Goal: Contribute content

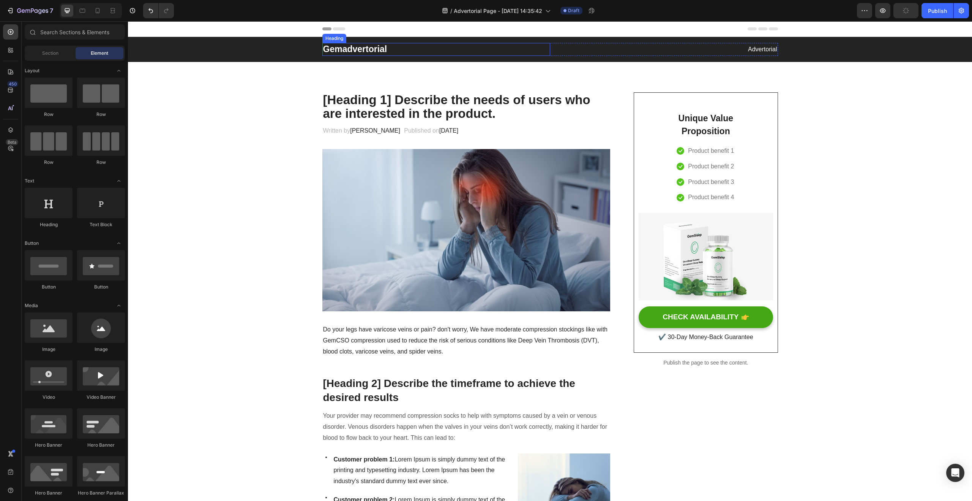
click at [357, 44] on p "Gemadvertorial" at bounding box center [436, 49] width 226 height 11
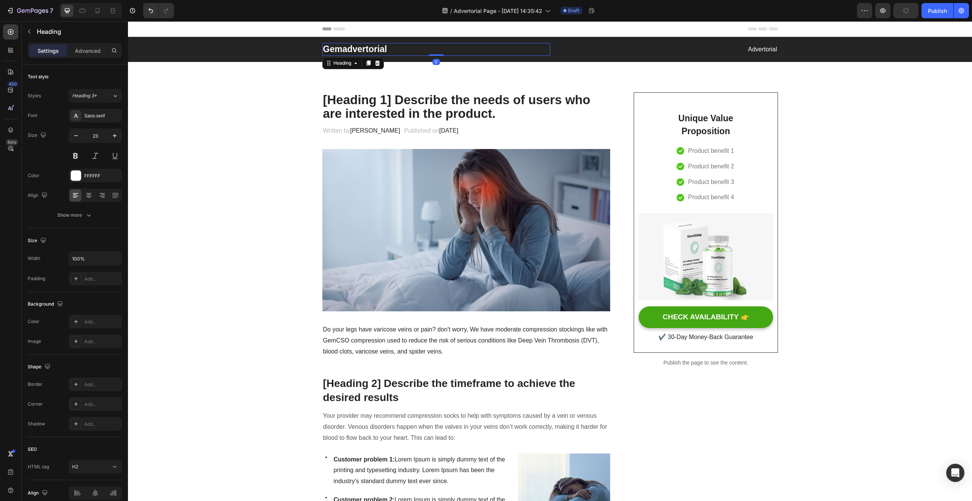
click at [357, 47] on p "Gemadvertorial" at bounding box center [436, 49] width 226 height 11
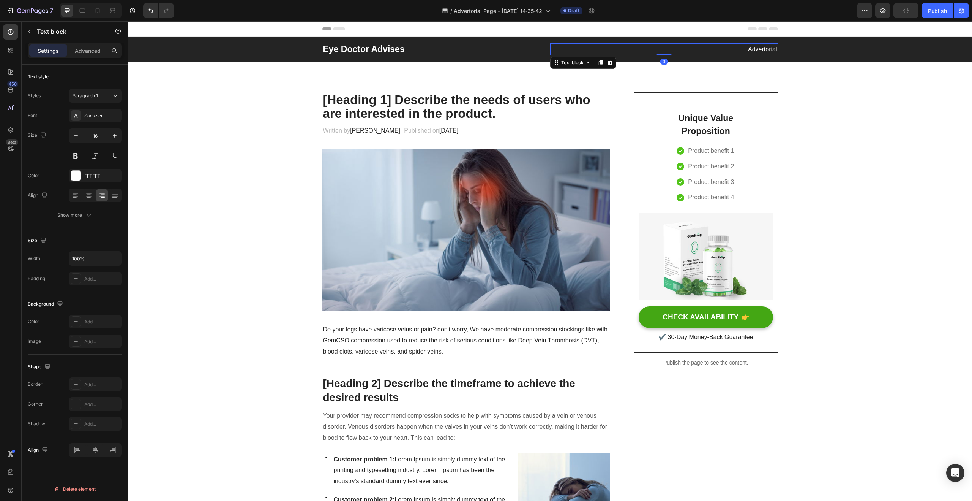
click at [752, 49] on p "Advertorial" at bounding box center [664, 49] width 226 height 11
click at [755, 48] on p "Advertorial" at bounding box center [664, 49] width 226 height 11
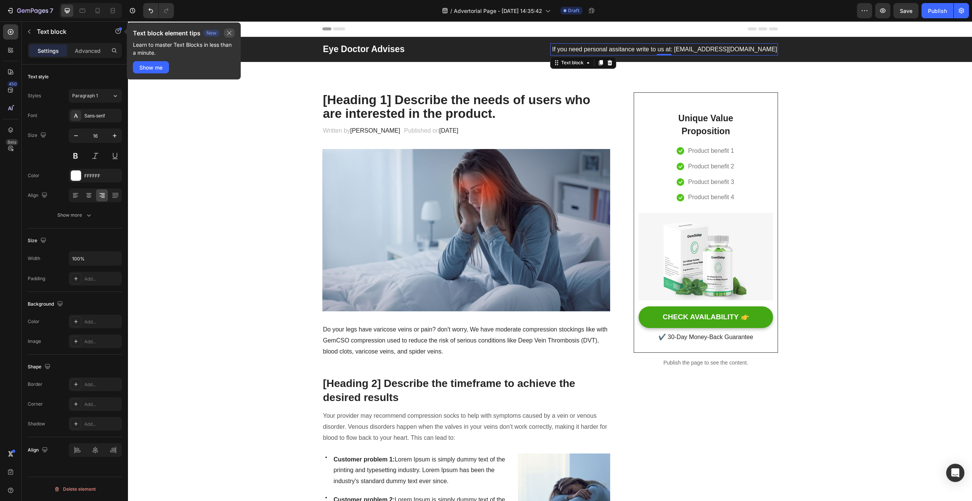
drag, startPoint x: 230, startPoint y: 36, endPoint x: 134, endPoint y: 38, distance: 95.7
click at [230, 36] on button "button" at bounding box center [229, 32] width 11 height 9
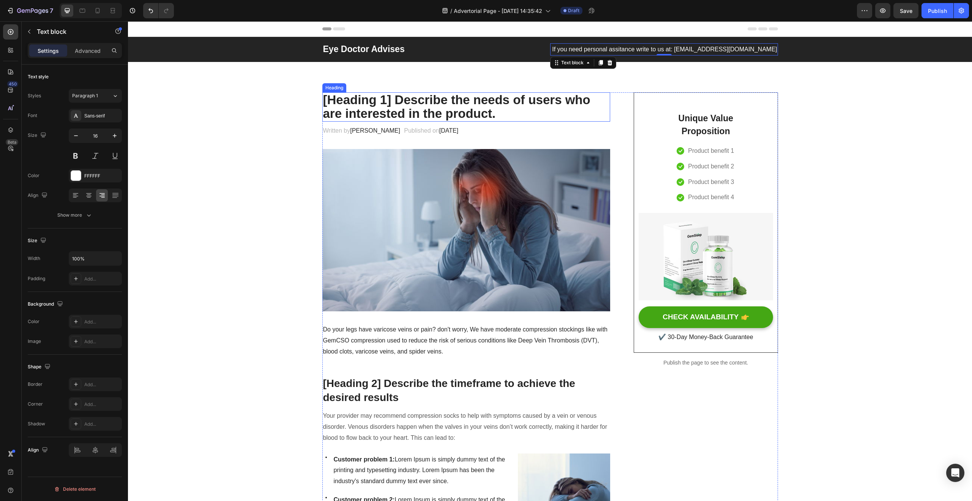
click at [392, 107] on p "[Heading 1] Describe the needs of users who are interested in the product." at bounding box center [466, 107] width 287 height 28
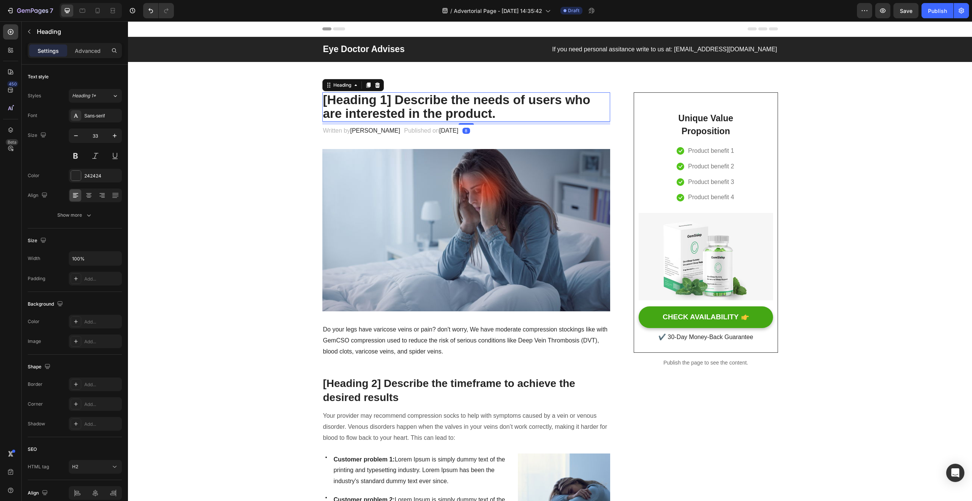
click at [392, 107] on p "[Heading 1] Describe the needs of users who are interested in the product." at bounding box center [466, 107] width 287 height 28
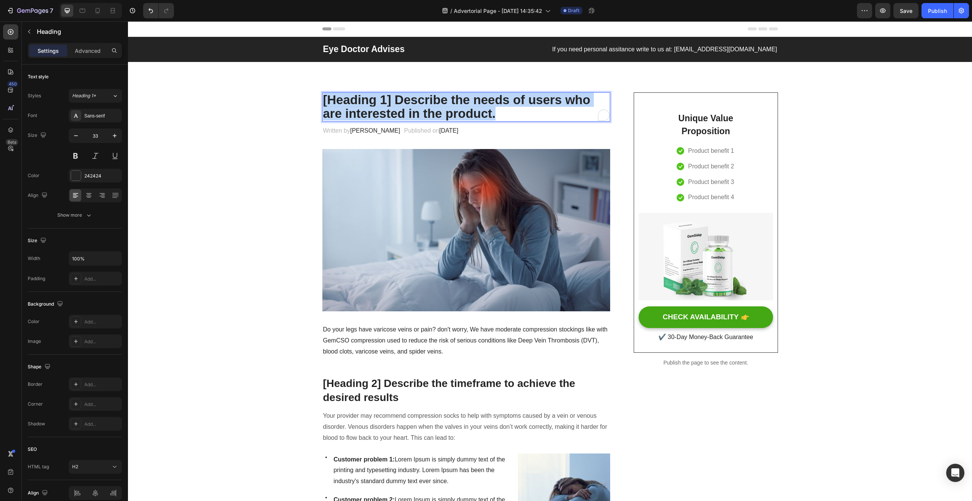
click at [392, 107] on p "[Heading 1] Describe the needs of users who are interested in the product." at bounding box center [466, 107] width 287 height 28
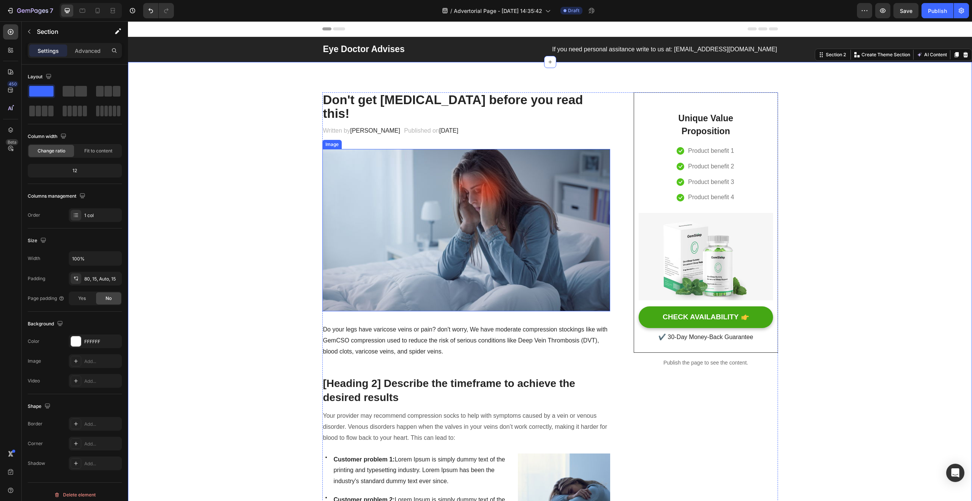
click at [399, 261] on img at bounding box center [466, 230] width 288 height 162
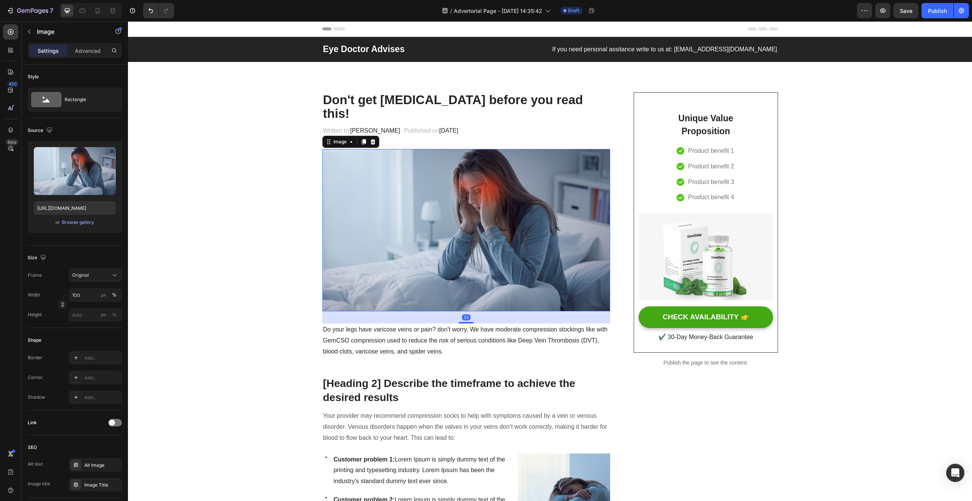
click at [405, 249] on img at bounding box center [466, 230] width 288 height 162
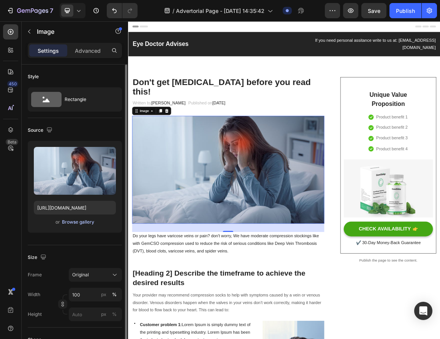
click at [80, 223] on div "Browse gallery" at bounding box center [78, 222] width 32 height 7
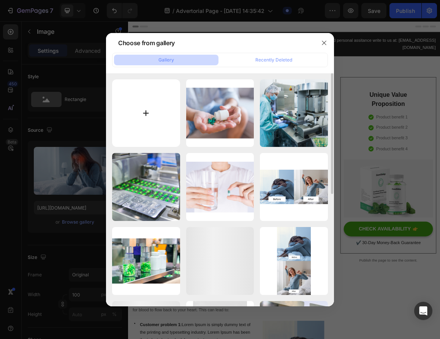
click at [138, 124] on input "file" at bounding box center [146, 113] width 68 height 68
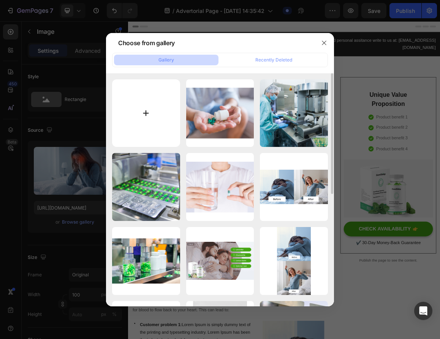
type input "C:\fakepath\eye-imflammation.jpg"
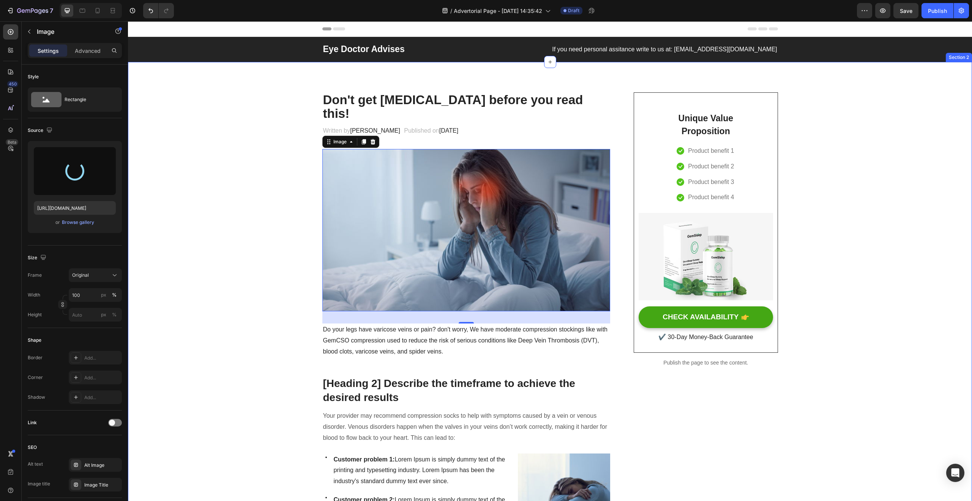
type input "https://cdn.shopify.com/s/files/1/0935/1174/5913/files/gempages_586129429202207…"
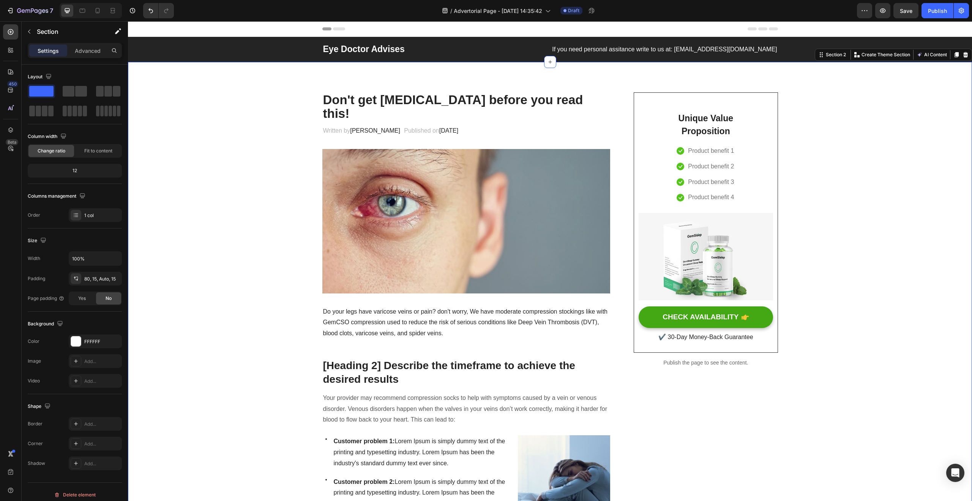
click at [354, 313] on p "Do your legs have varicose veins or pain? don't worry, We have moderate compres…" at bounding box center [466, 322] width 287 height 33
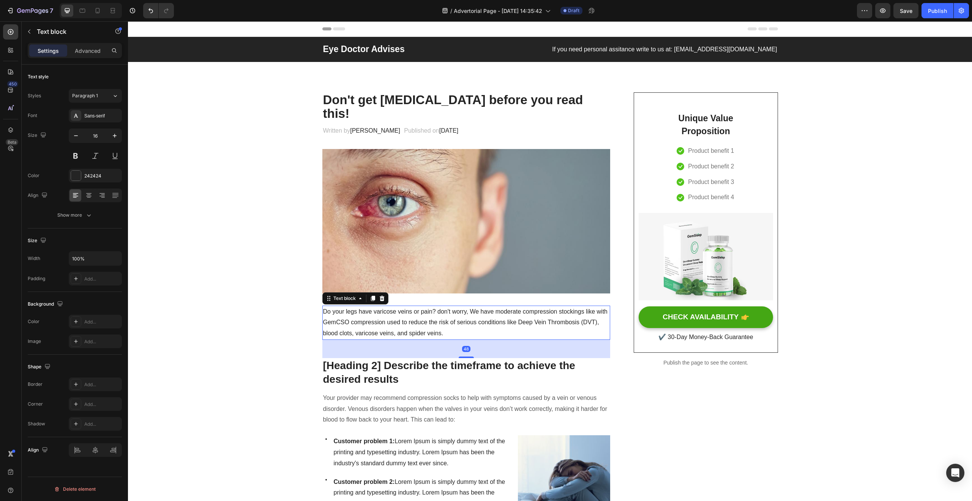
click at [354, 313] on p "Do your legs have varicose veins or pain? don't worry, We have moderate compres…" at bounding box center [466, 322] width 287 height 33
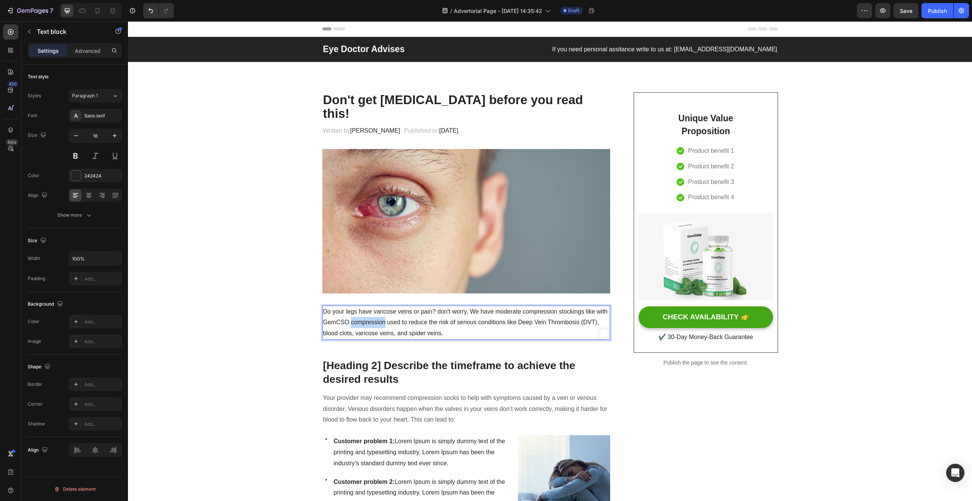
click at [354, 312] on p "Do your legs have varicose veins or pain? don't worry, We have moderate compres…" at bounding box center [466, 322] width 287 height 33
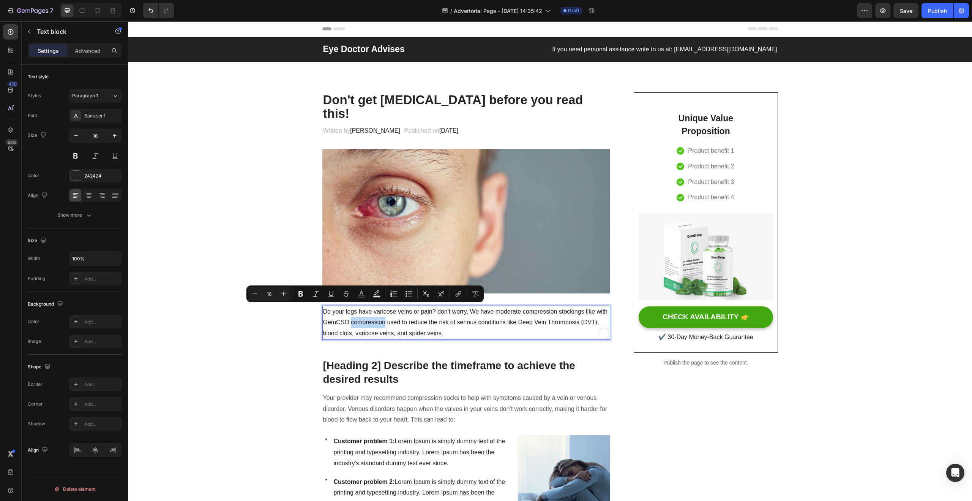
click at [356, 311] on p "Do your legs have varicose veins or pain? don't worry, We have moderate compres…" at bounding box center [466, 322] width 287 height 33
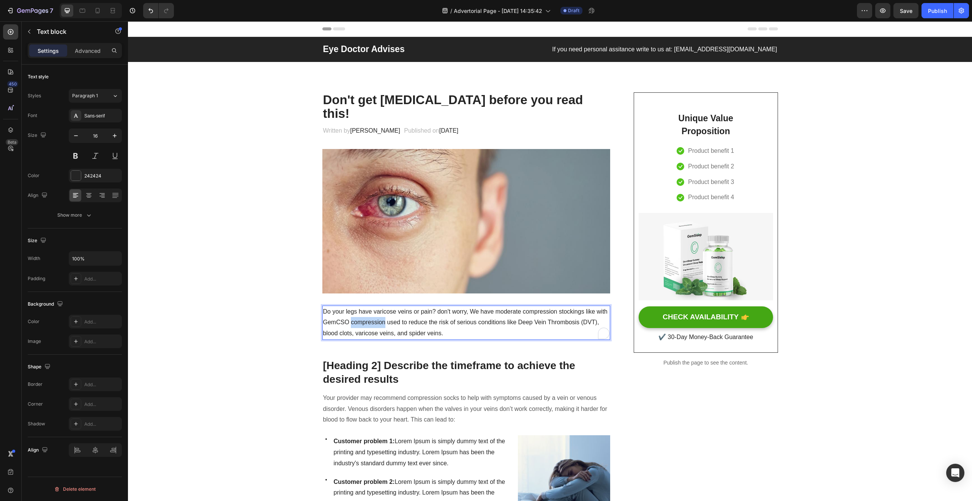
click at [356, 311] on p "Do your legs have varicose veins or pain? don't worry, We have moderate compres…" at bounding box center [466, 322] width 287 height 33
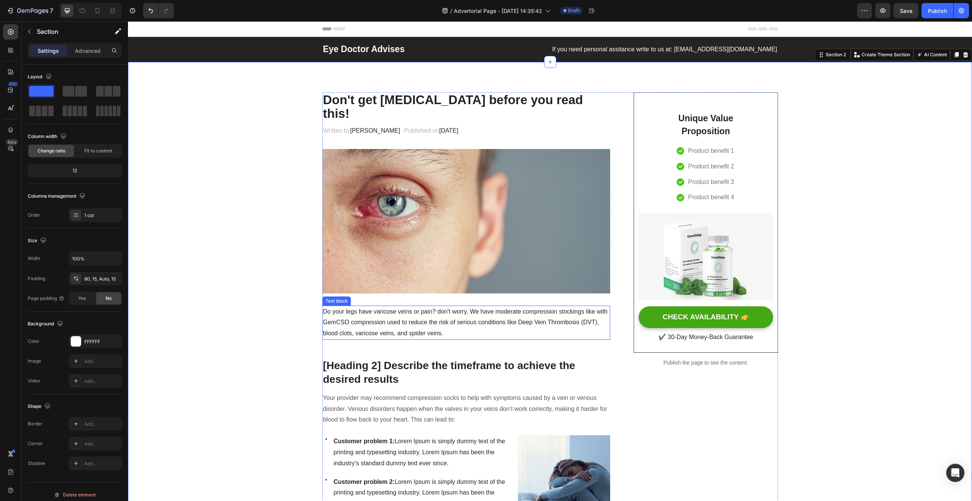
click at [441, 310] on p "Do your legs have varicose veins or pain? don't worry, We have moderate compres…" at bounding box center [466, 322] width 287 height 33
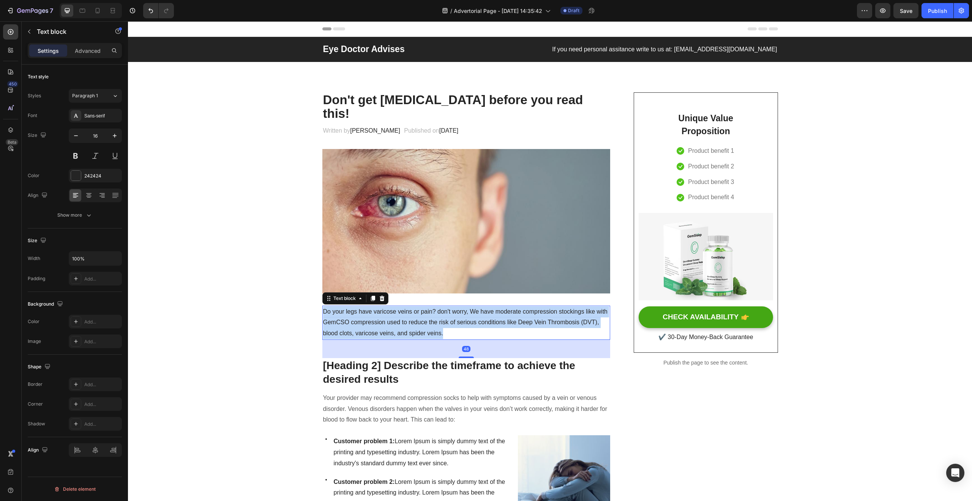
click at [441, 310] on p "Do your legs have varicose veins or pain? don't worry, We have moderate compres…" at bounding box center [466, 322] width 287 height 33
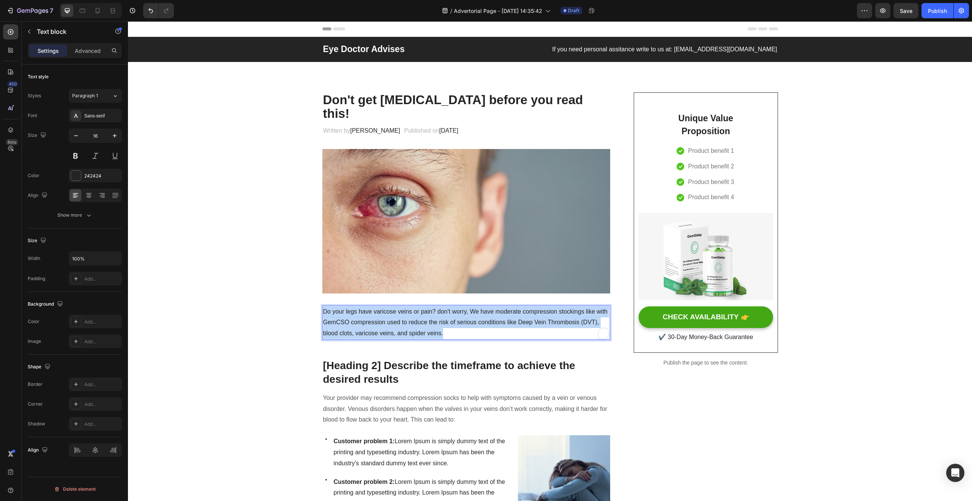
click at [441, 310] on p "Do your legs have varicose veins or pain? don't worry, We have moderate compres…" at bounding box center [466, 322] width 287 height 33
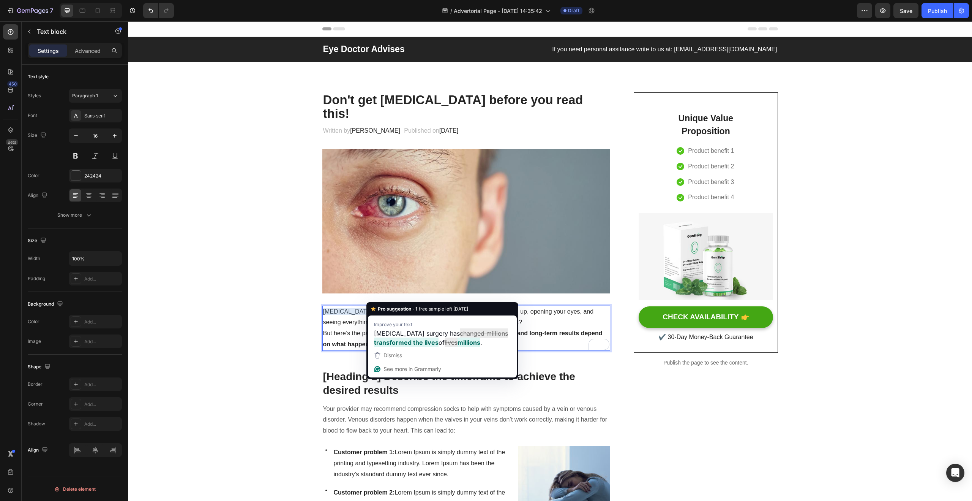
click at [344, 307] on p "[MEDICAL_DATA] surgery has changed millions of lives. Imagine waking up, openin…" at bounding box center [466, 317] width 287 height 22
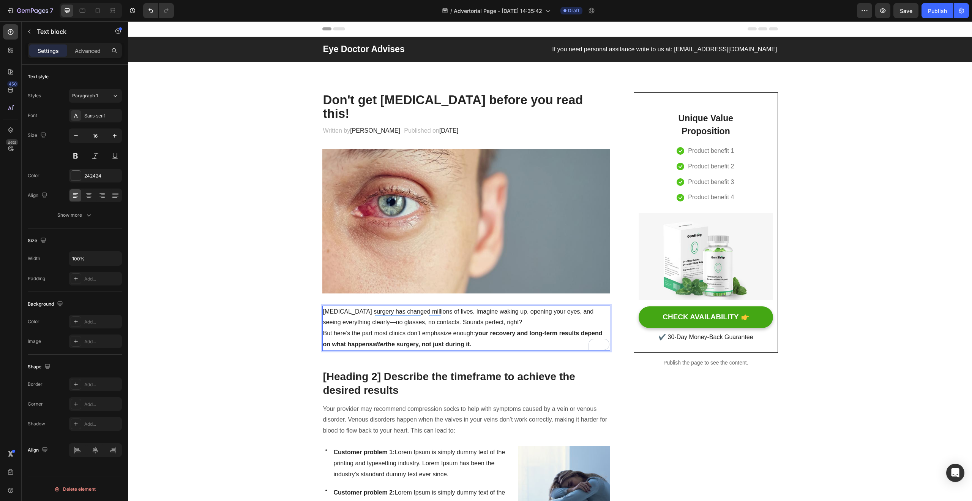
click at [344, 307] on p "[MEDICAL_DATA] surgery has changed millions of lives. Imagine waking up, openin…" at bounding box center [466, 317] width 287 height 22
click at [342, 310] on p "[MEDICAL_DATA] surgery has changed millions of lives. Imagine waking up, openin…" at bounding box center [466, 317] width 287 height 22
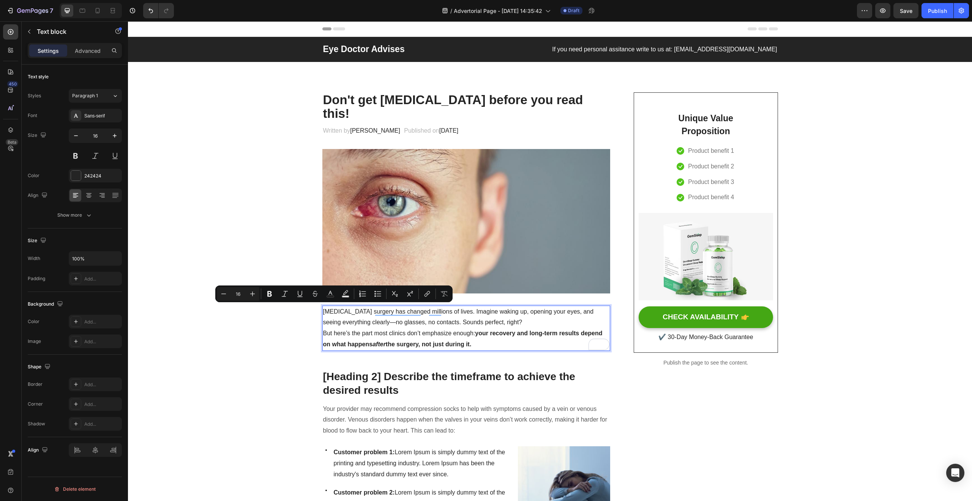
click at [503, 310] on p "[MEDICAL_DATA] surgery has changed millions of lives. Imagine waking up, openin…" at bounding box center [466, 317] width 287 height 22
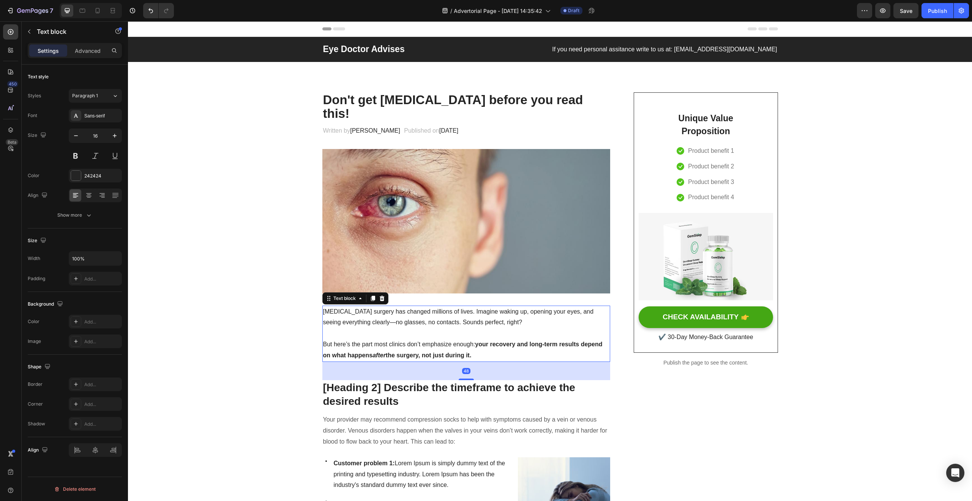
click at [435, 311] on p "[MEDICAL_DATA] surgery has changed millions of lives. Imagine waking up, openin…" at bounding box center [466, 317] width 287 height 22
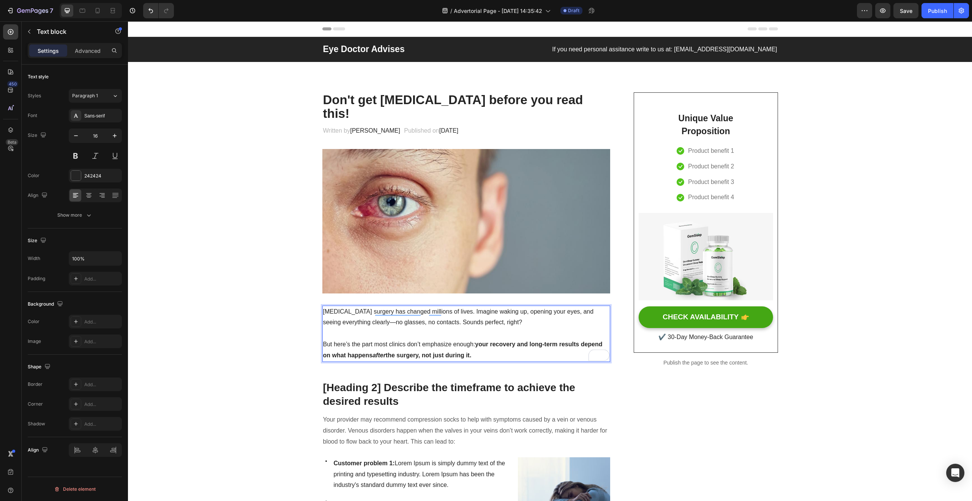
click at [366, 339] on p "But here’s the part most clinics don’t emphasize enough: your recovery and long…" at bounding box center [466, 350] width 287 height 22
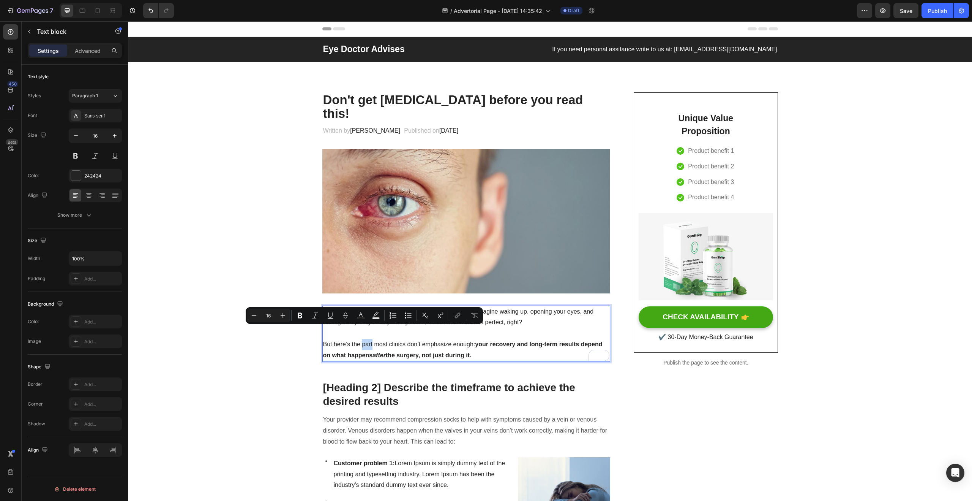
click at [365, 339] on p "But here’s the part most clinics don’t emphasize enough: your recovery and long…" at bounding box center [466, 350] width 287 height 22
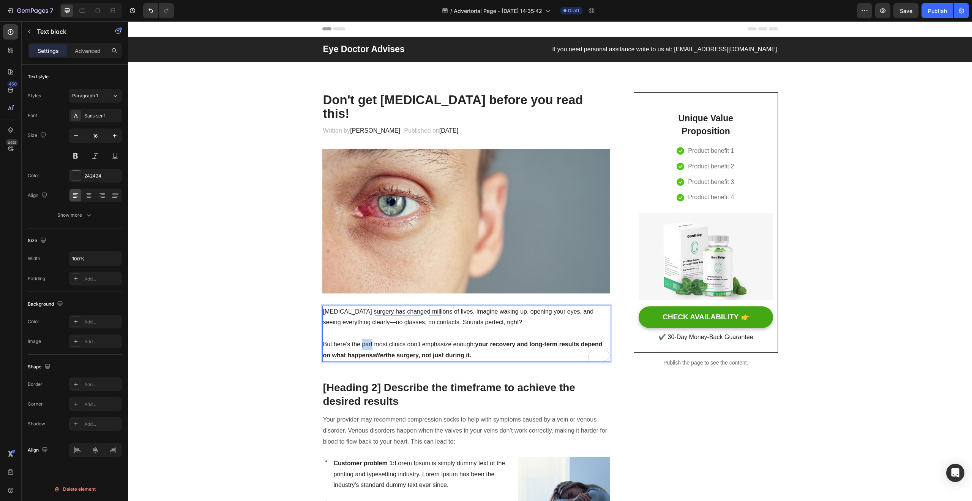
click at [365, 339] on p "But here’s the part most clinics don’t emphasize enough: your recovery and long…" at bounding box center [466, 350] width 287 height 22
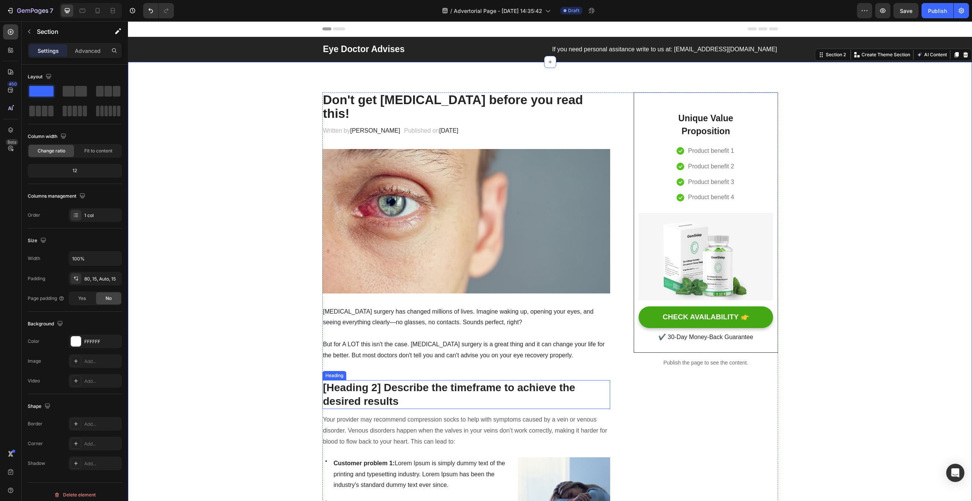
click at [371, 384] on p "[Heading 2] Describe the timeframe to achieve the desired results" at bounding box center [466, 395] width 287 height 28
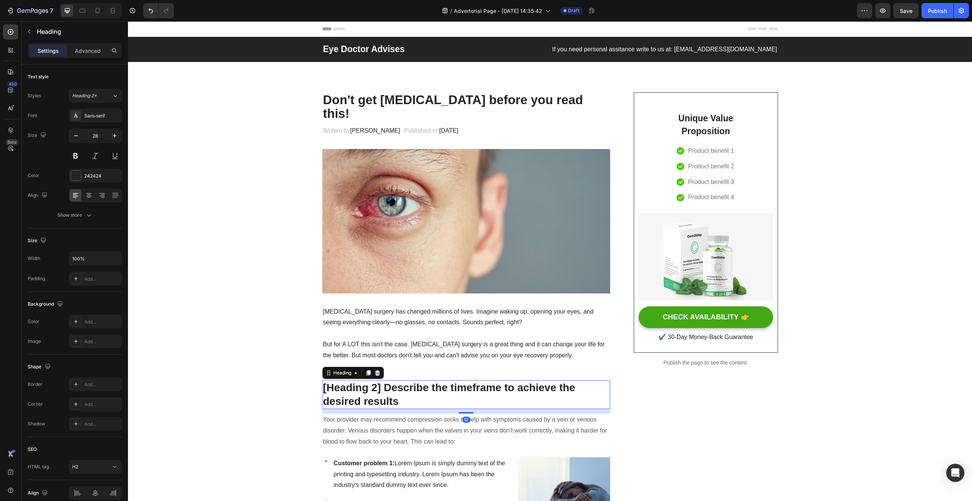
click at [385, 381] on p "[Heading 2] Describe the timeframe to achieve the desired results" at bounding box center [466, 395] width 287 height 28
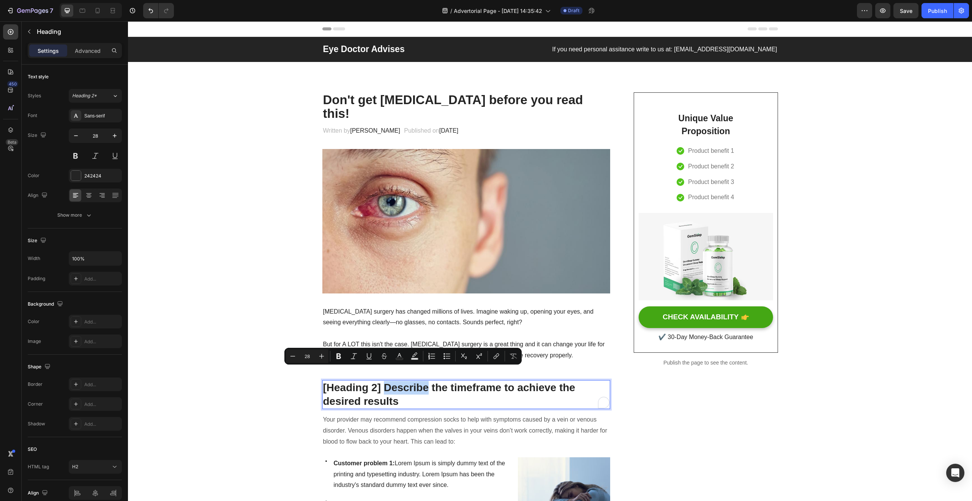
click at [383, 381] on p "[Heading 2] Describe the timeframe to achieve the desired results" at bounding box center [466, 395] width 287 height 28
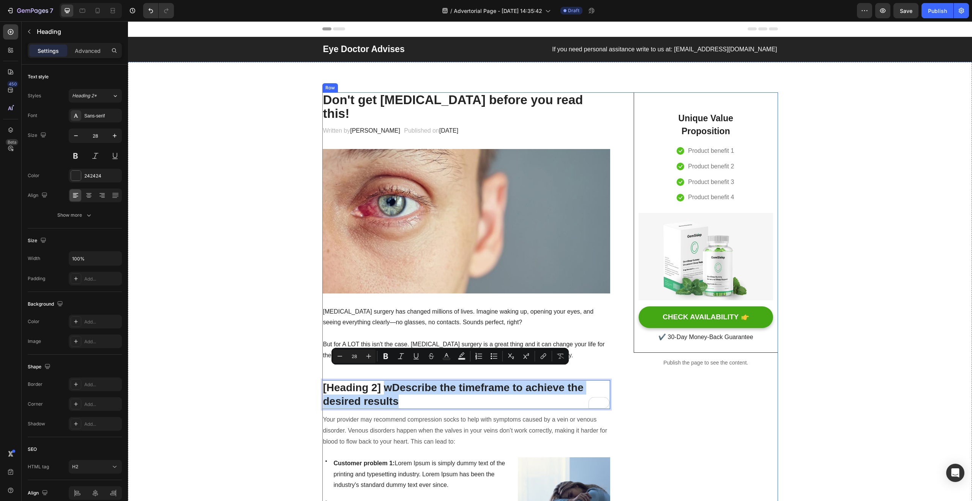
drag, startPoint x: 384, startPoint y: 373, endPoint x: 406, endPoint y: 398, distance: 33.2
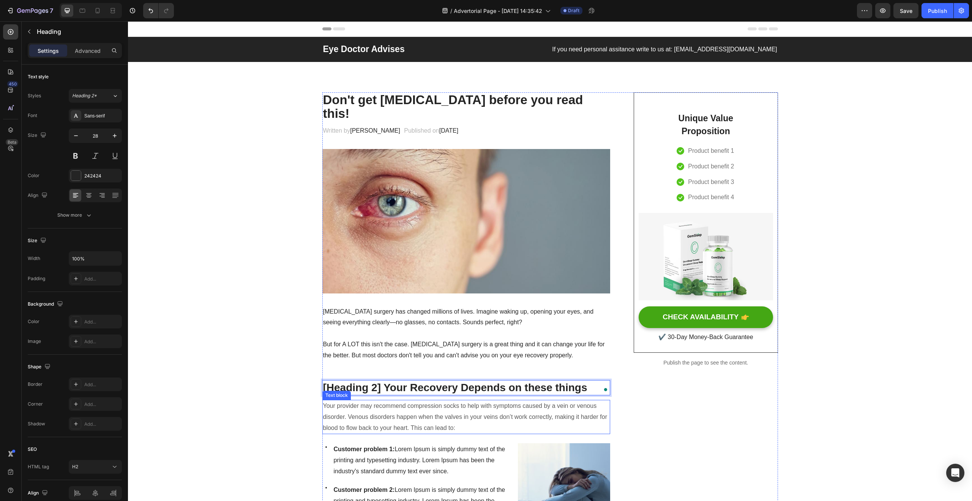
click at [379, 406] on p "Your provider may recommend compression socks to help with symptoms caused by a…" at bounding box center [466, 416] width 287 height 33
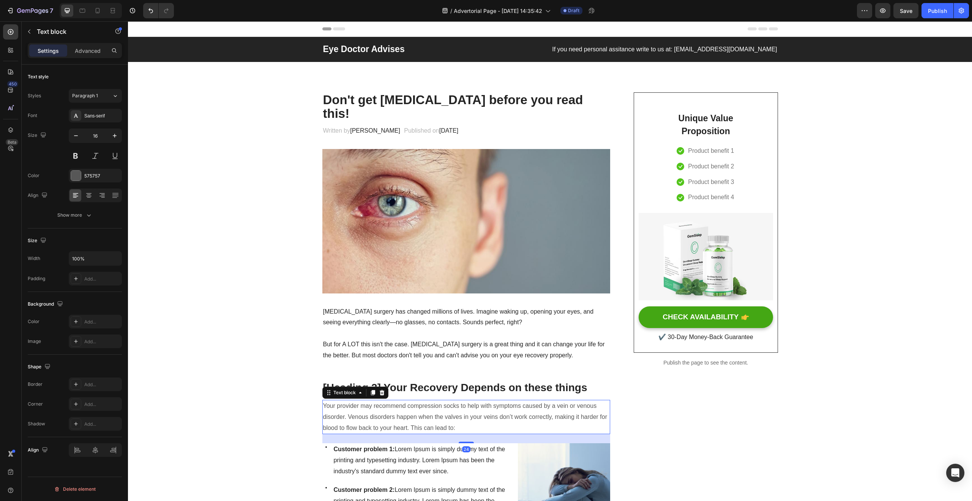
click at [379, 406] on p "Your provider may recommend compression socks to help with symptoms caused by a…" at bounding box center [466, 416] width 287 height 33
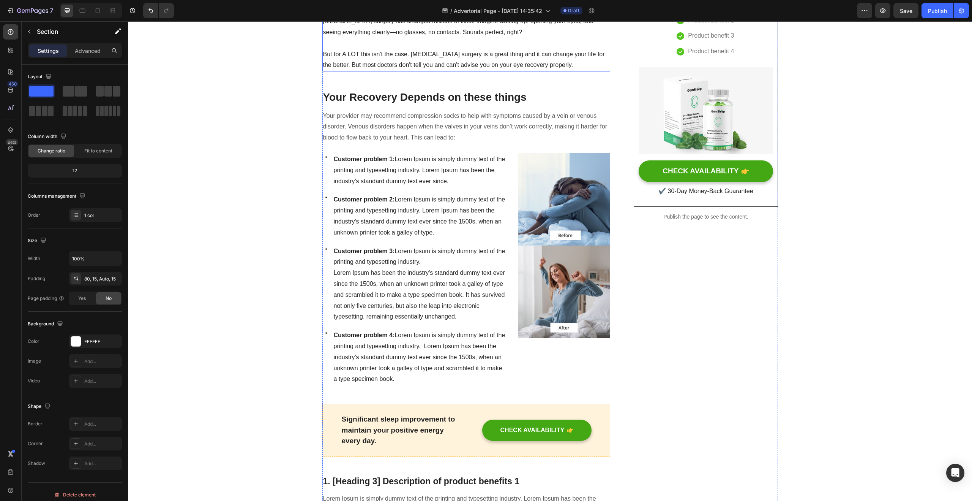
scroll to position [145, 0]
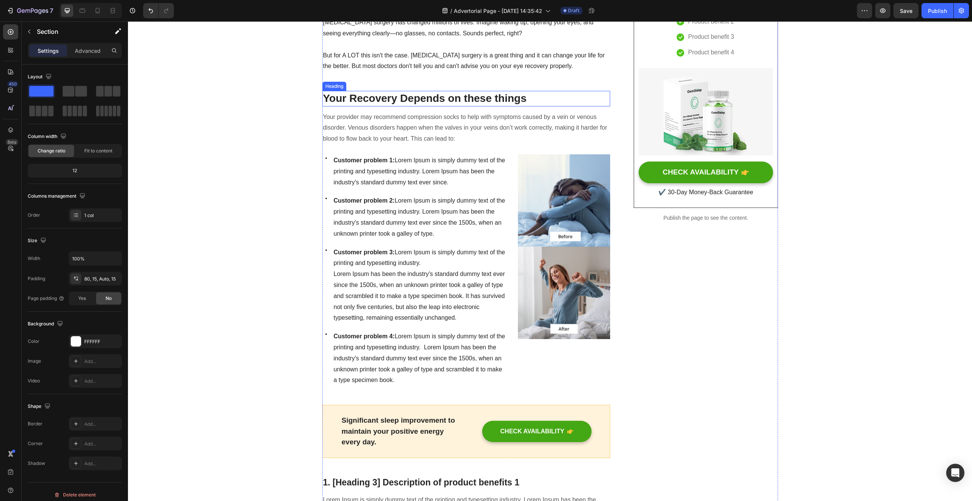
click at [375, 106] on h2 "Your Recovery Depends on these things" at bounding box center [466, 98] width 288 height 15
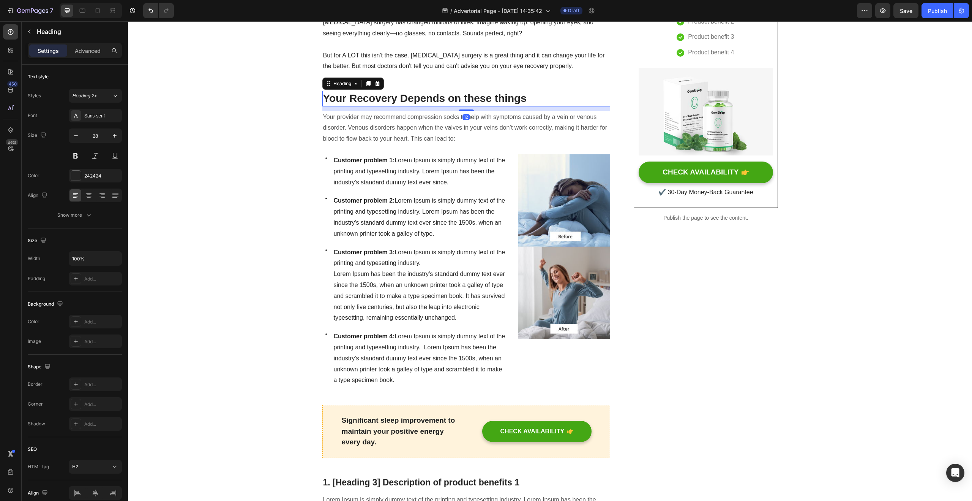
click at [375, 106] on h2 "Your Recovery Depends on these things" at bounding box center [466, 98] width 288 height 15
click at [375, 105] on p "Your Recovery Depends on these things" at bounding box center [466, 99] width 287 height 14
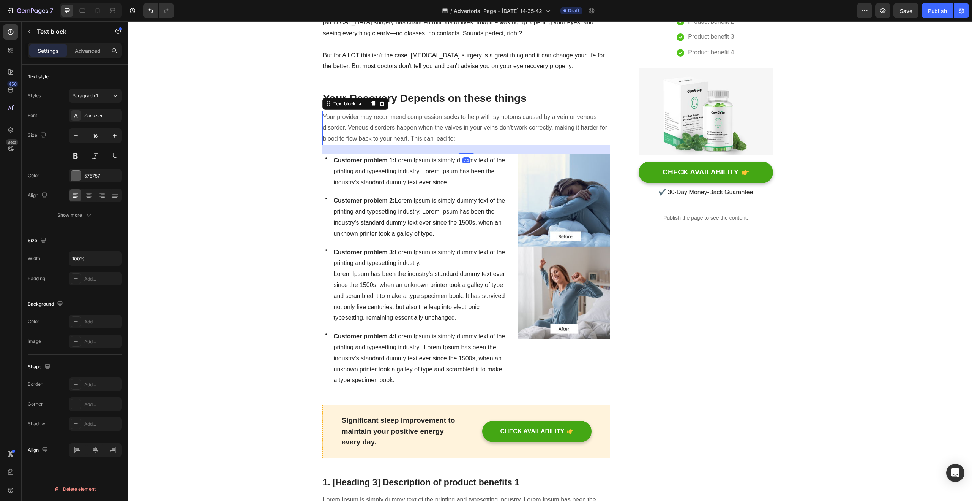
click at [463, 144] on p "Your provider may recommend compression socks to help with symptoms caused by a…" at bounding box center [466, 128] width 287 height 33
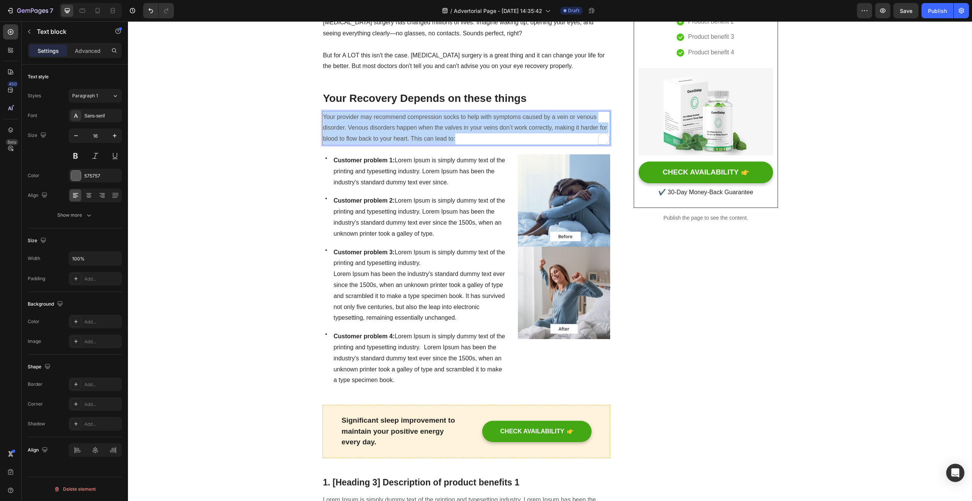
click at [463, 144] on p "Your provider may recommend compression socks to help with symptoms caused by a…" at bounding box center [466, 128] width 287 height 33
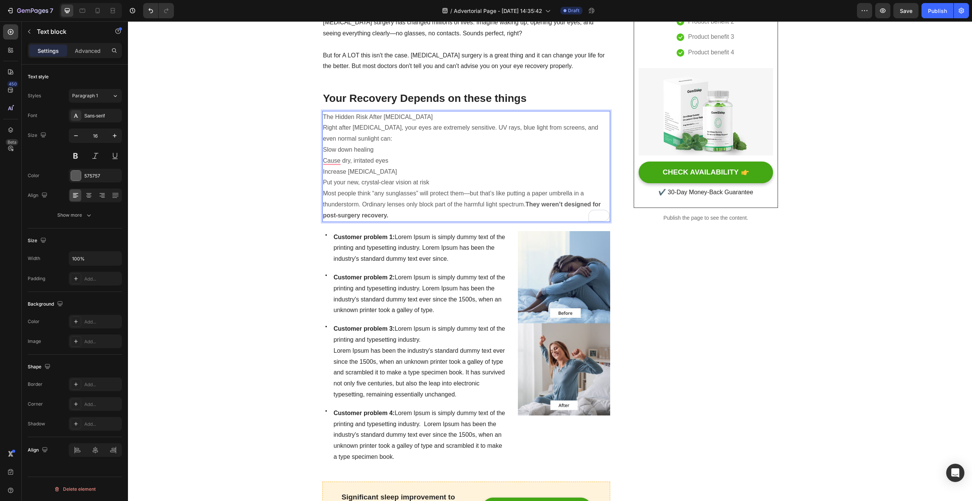
click at [351, 123] on p "The Hidden Risk After [MEDICAL_DATA]" at bounding box center [466, 117] width 287 height 11
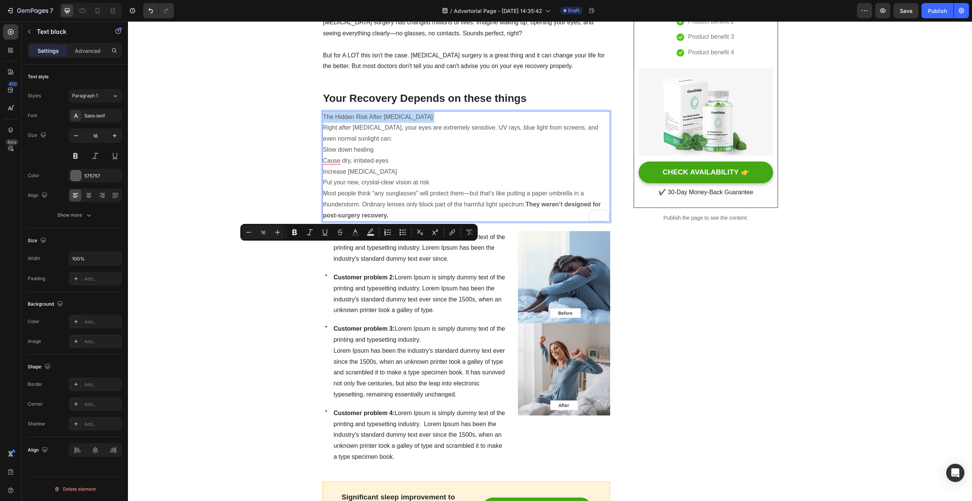
copy p "The Hidden Risk After [MEDICAL_DATA]"
click at [495, 105] on p "Your Recovery Depends on these things" at bounding box center [466, 99] width 287 height 14
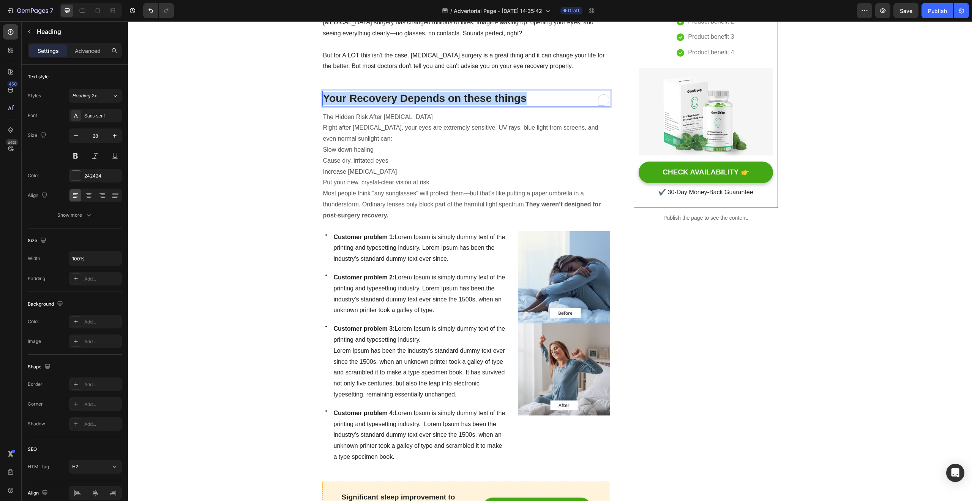
click at [495, 105] on p "Your Recovery Depends on these things" at bounding box center [466, 99] width 287 height 14
click at [396, 123] on p "The Hidden Risk After [MEDICAL_DATA]" at bounding box center [466, 117] width 287 height 11
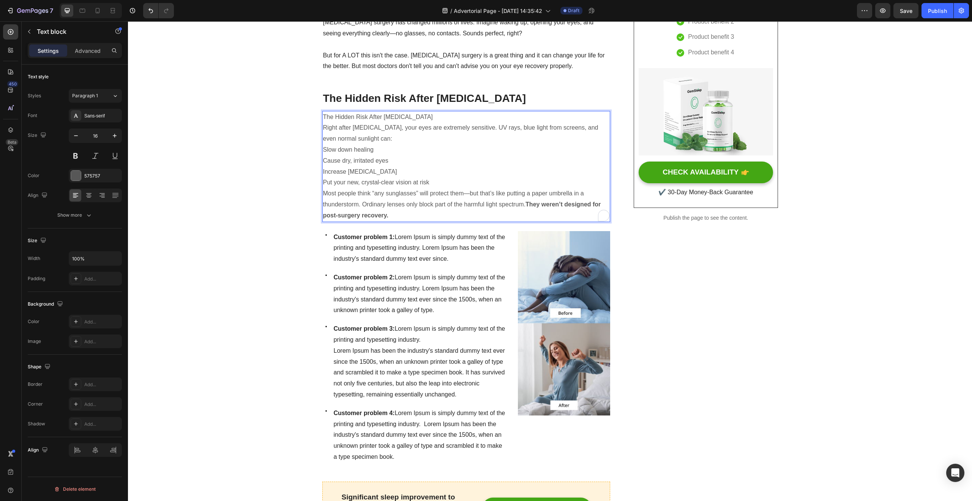
click at [396, 123] on p "The Hidden Risk After [MEDICAL_DATA]" at bounding box center [466, 117] width 287 height 11
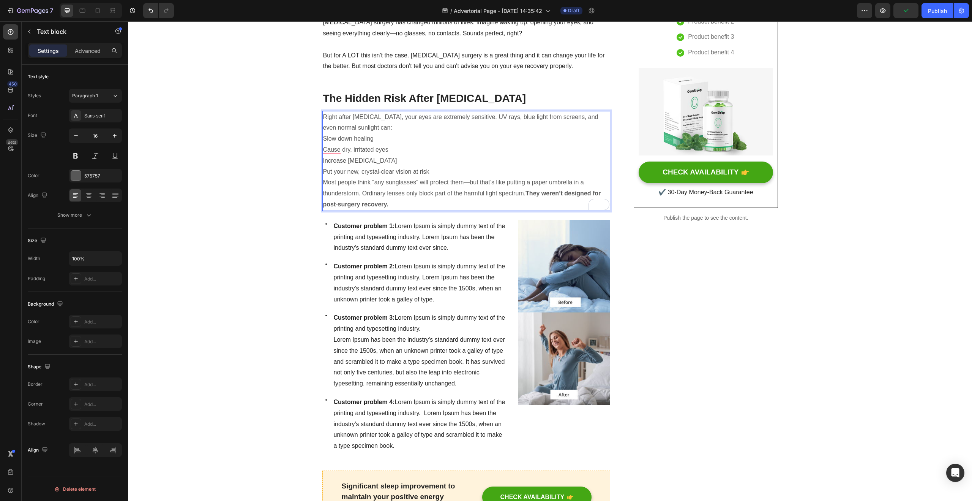
click at [465, 134] on p "Right after LASIK, your eyes are extremely sensitive. UV rays, blue light from …" at bounding box center [466, 123] width 287 height 22
click at [323, 144] on p "Slow down healing" at bounding box center [466, 138] width 287 height 11
click at [335, 144] on p "Slow down healing" at bounding box center [466, 138] width 287 height 11
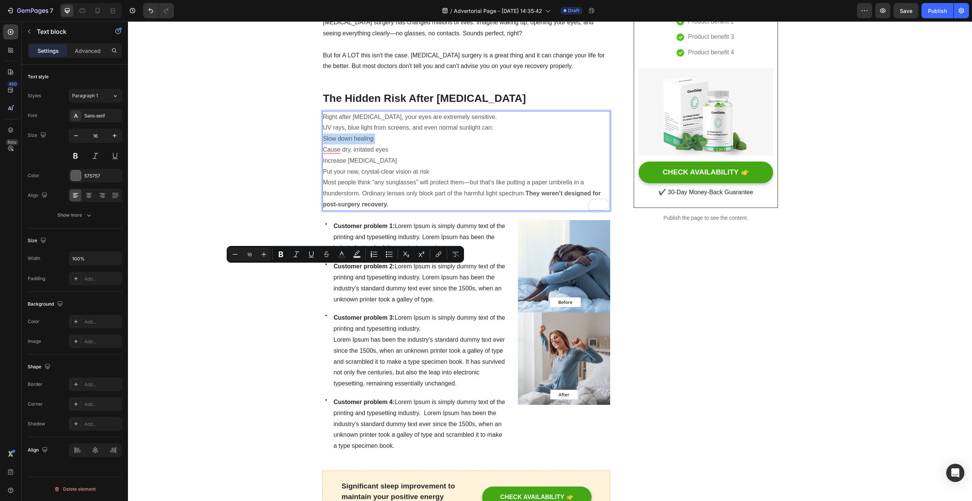
copy p "Slow down healing"
click at [368, 229] on strong "Customer problem 1:" at bounding box center [364, 226] width 61 height 6
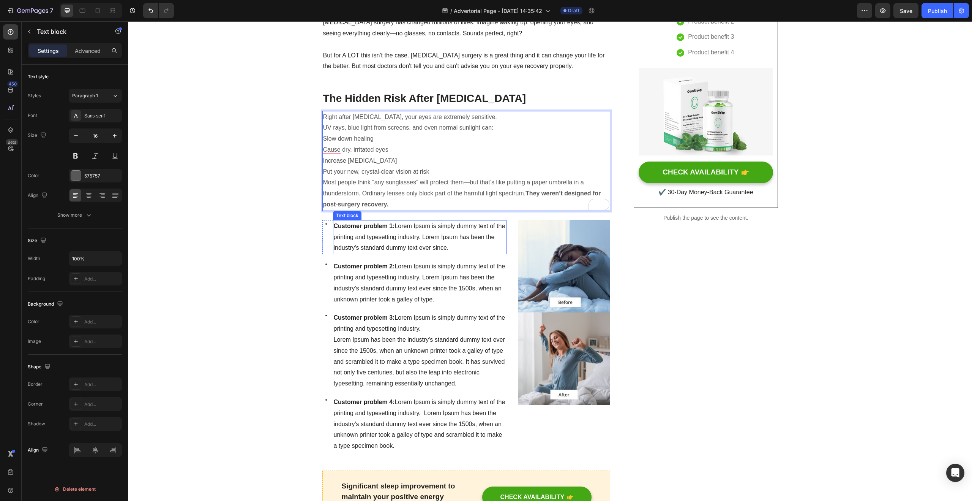
click at [368, 229] on strong "Customer problem 1:" at bounding box center [364, 226] width 61 height 6
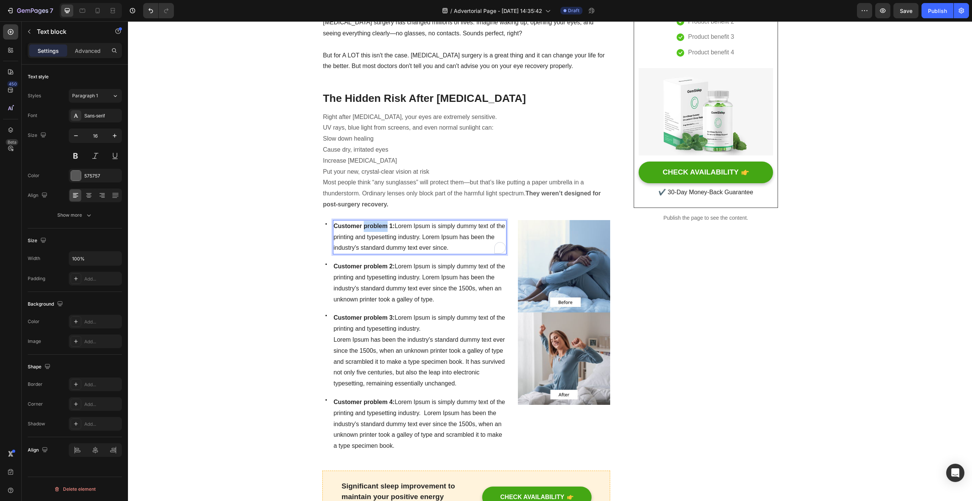
click at [368, 229] on strong "Customer problem 1:" at bounding box center [364, 226] width 61 height 6
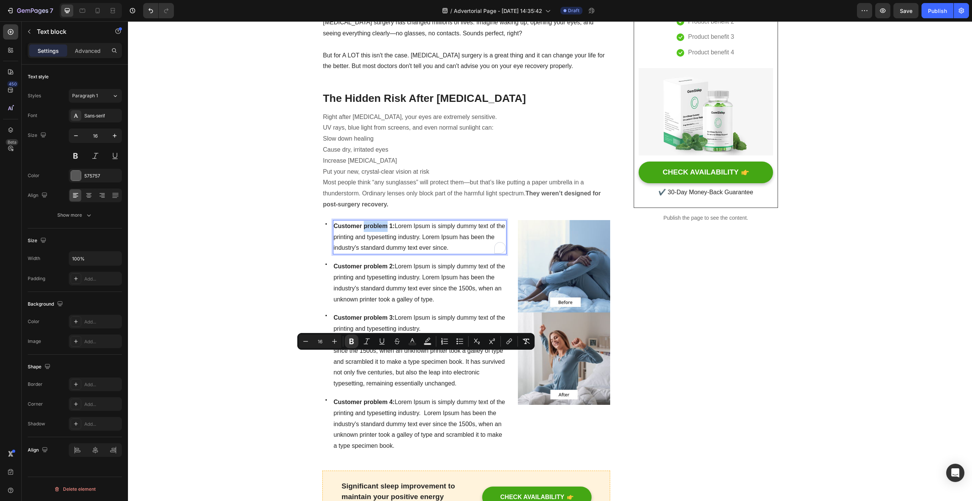
click at [393, 251] on span "Customer problem 1: Lorem Ipsum is simply dummy text of the printing and typese…" at bounding box center [420, 237] width 172 height 28
click at [390, 229] on strong "Customer problem 1:" at bounding box center [364, 226] width 61 height 6
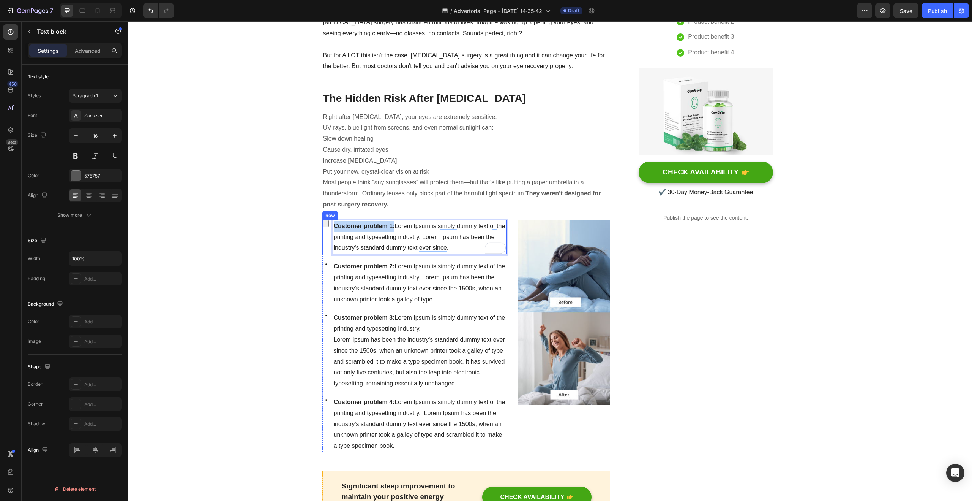
drag, startPoint x: 392, startPoint y: 355, endPoint x: 329, endPoint y: 353, distance: 62.7
click at [329, 254] on div "Icon Customer problem 1: Lorem Ipsum is simply dummy text of the printing and t…" at bounding box center [414, 237] width 185 height 34
click at [330, 133] on p "UV rays, blue light from screens, and even normal sunlight can:" at bounding box center [466, 127] width 287 height 11
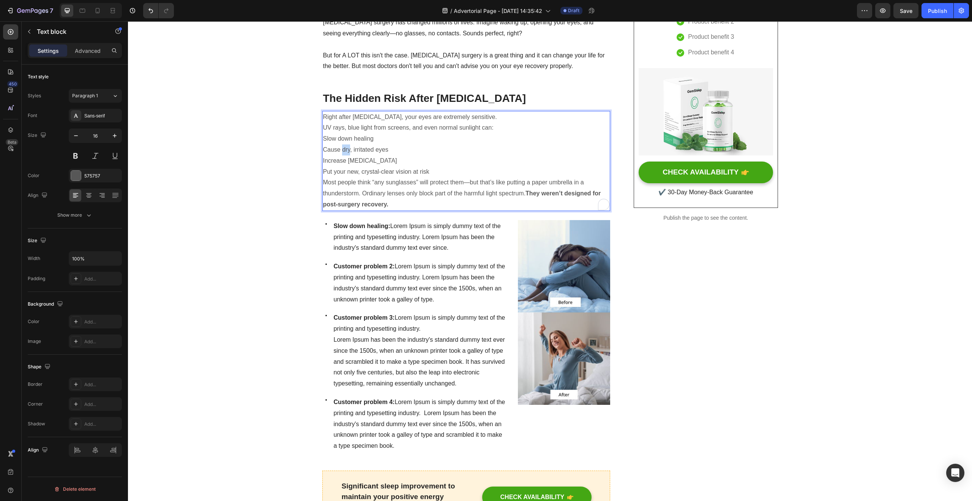
click at [340, 155] on p "Cause dry, irritated eyes" at bounding box center [466, 149] width 287 height 11
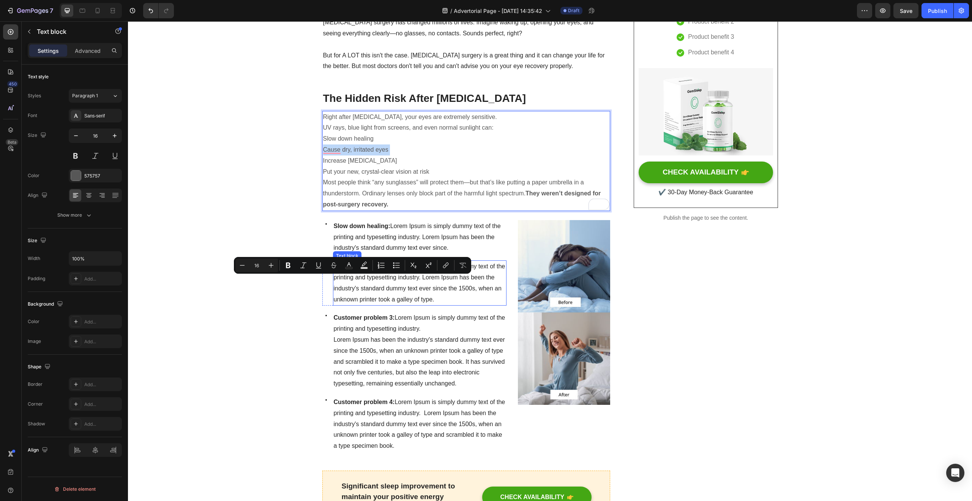
click at [357, 269] on strong "Customer problem 2:" at bounding box center [364, 266] width 61 height 6
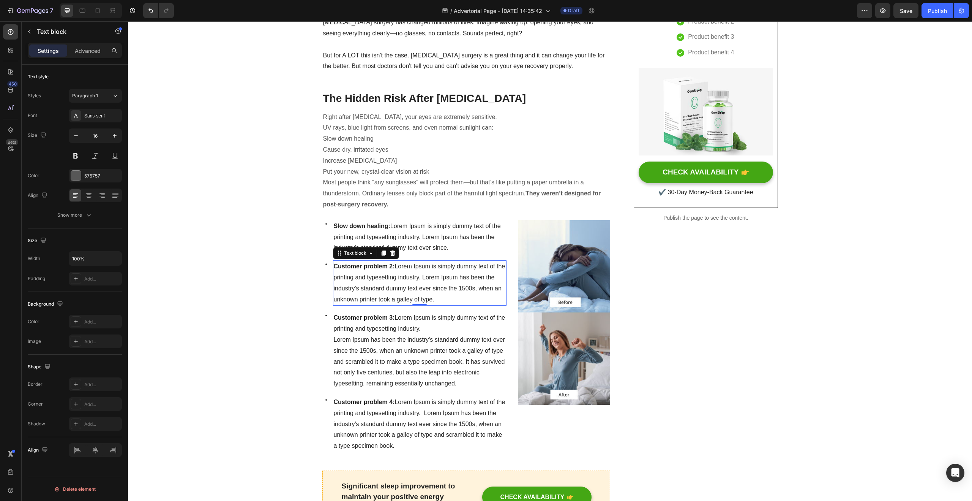
click at [357, 269] on strong "Customer problem 2:" at bounding box center [364, 266] width 61 height 6
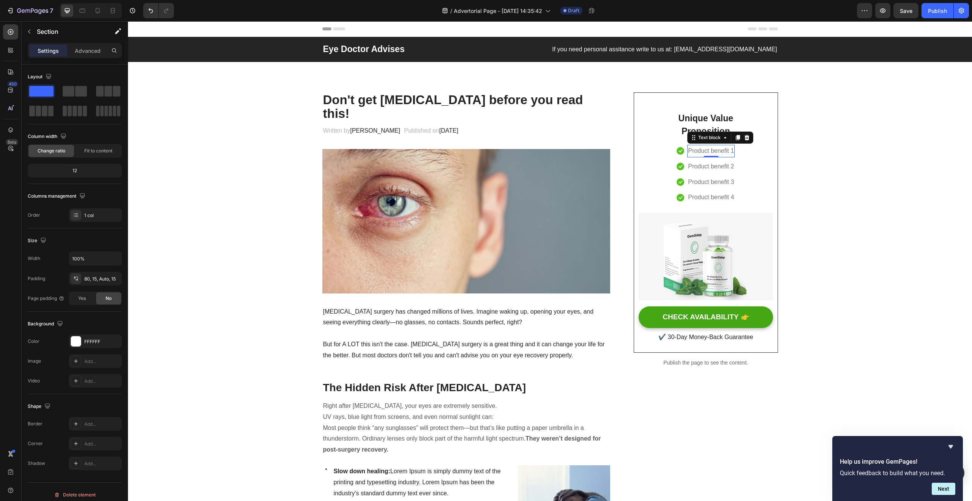
click at [716, 153] on p "Product benefit 1" at bounding box center [711, 150] width 46 height 11
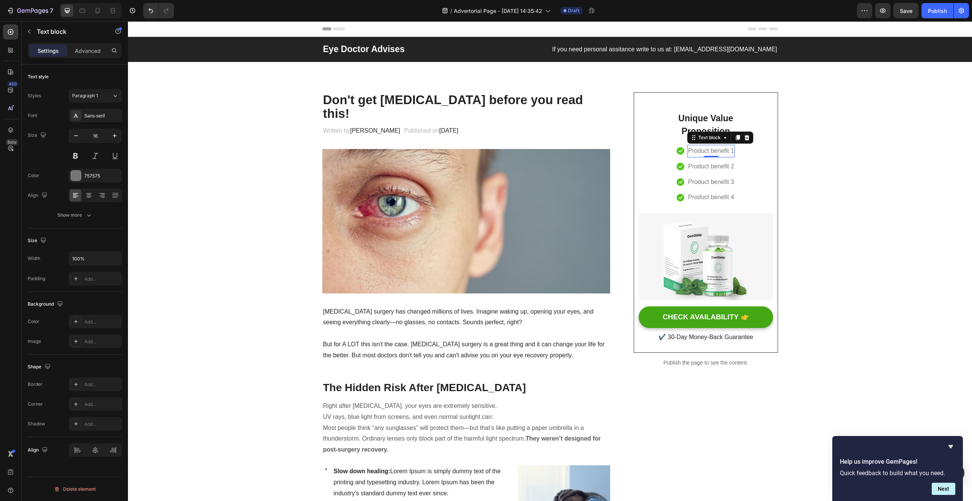
click at [715, 150] on p "Product benefit 1" at bounding box center [711, 150] width 46 height 11
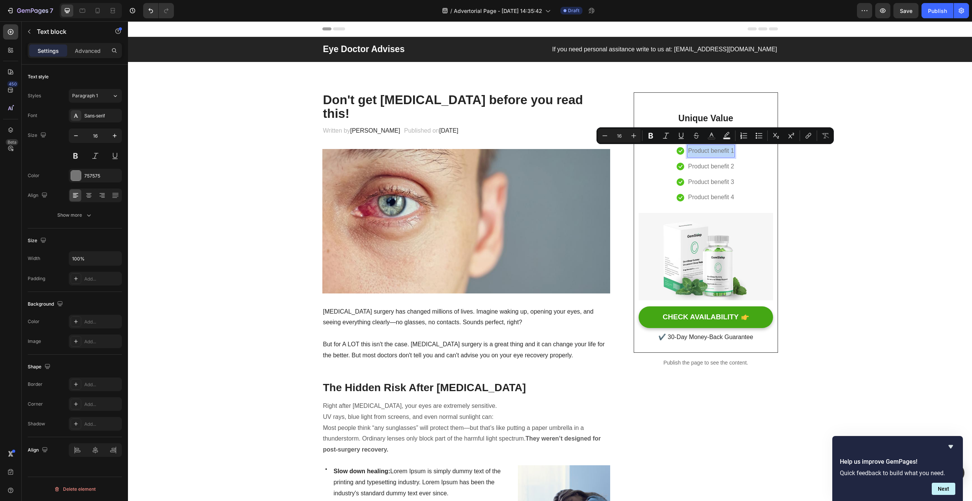
click at [715, 150] on p "Product benefit 1" at bounding box center [711, 150] width 46 height 11
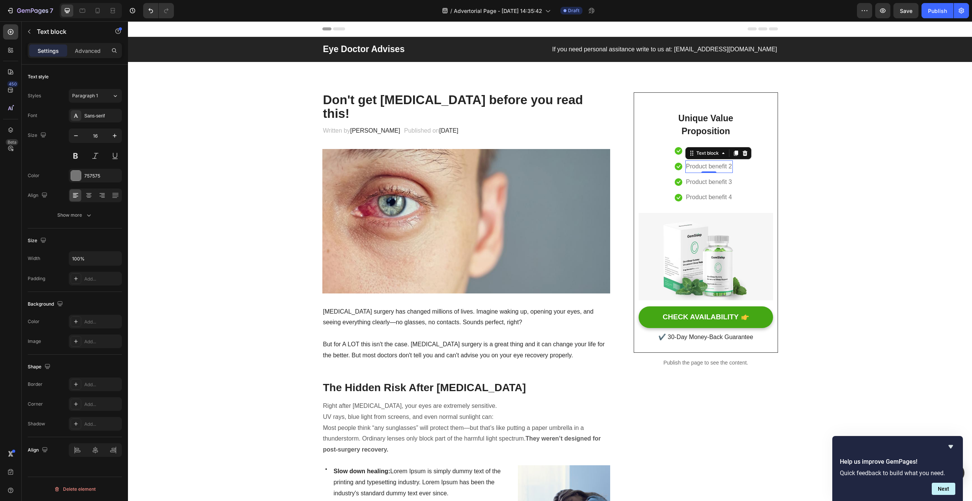
click at [710, 164] on p "Product benefit 2" at bounding box center [709, 166] width 46 height 11
click at [705, 183] on div "Text block" at bounding box center [698, 186] width 25 height 7
click at [705, 183] on p "Product benefit 3" at bounding box center [708, 182] width 46 height 11
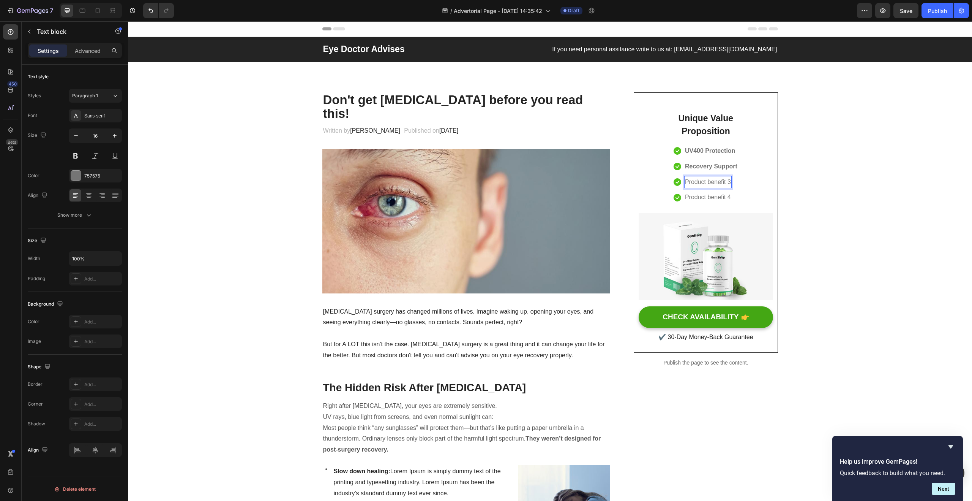
click at [705, 183] on p "Product benefit 3" at bounding box center [708, 182] width 46 height 11
click at [711, 186] on p "Medically Approved" at bounding box center [711, 182] width 53 height 11
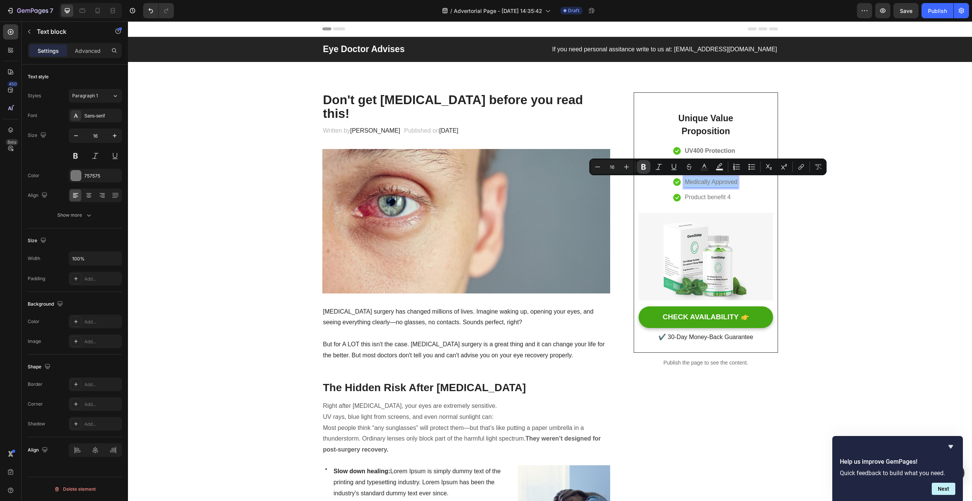
click at [645, 167] on icon "Editor contextual toolbar" at bounding box center [644, 167] width 5 height 6
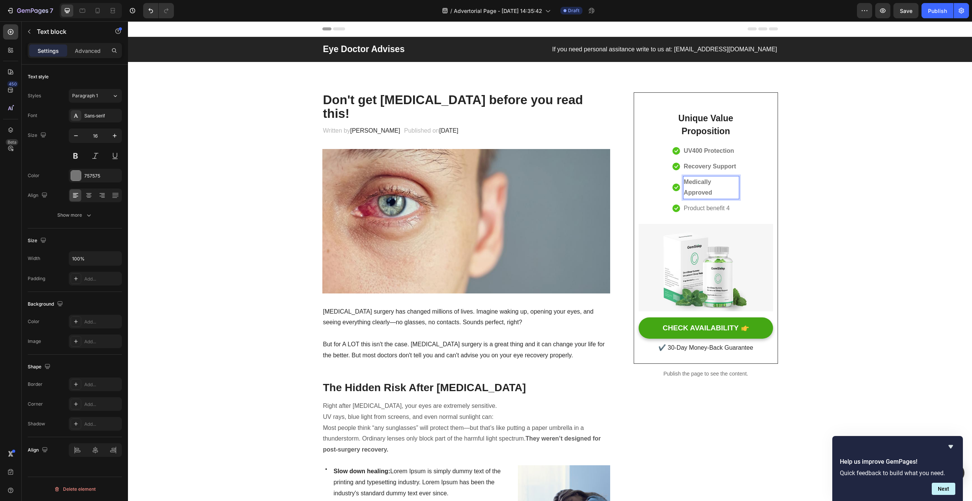
click at [732, 191] on p "Medically Approved" at bounding box center [711, 188] width 55 height 22
click at [711, 188] on p "Medically Approved" at bounding box center [711, 188] width 55 height 22
click at [690, 184] on strong "Medically Approved" at bounding box center [698, 187] width 28 height 17
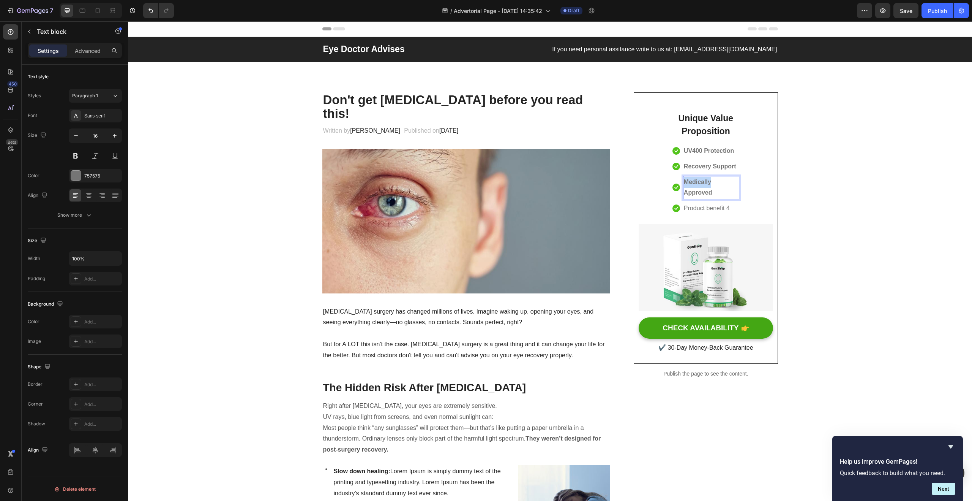
click at [690, 184] on strong "Medically Approved" at bounding box center [698, 187] width 28 height 17
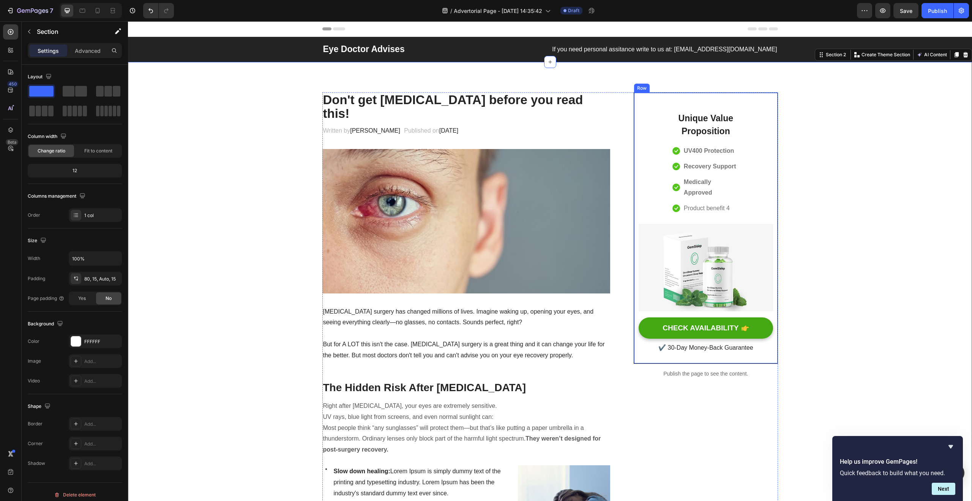
click at [717, 186] on p "Medically Approved" at bounding box center [711, 188] width 55 height 22
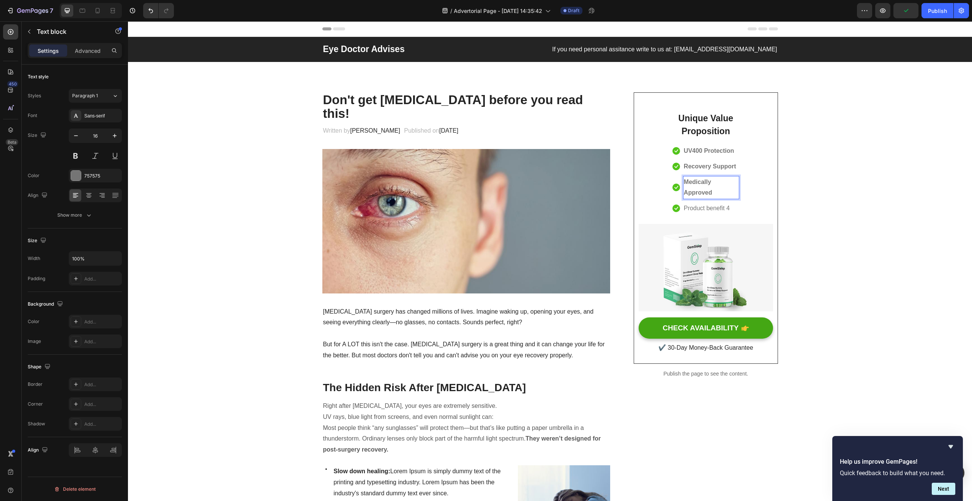
click at [693, 179] on strong "Medically Approved" at bounding box center [698, 187] width 28 height 17
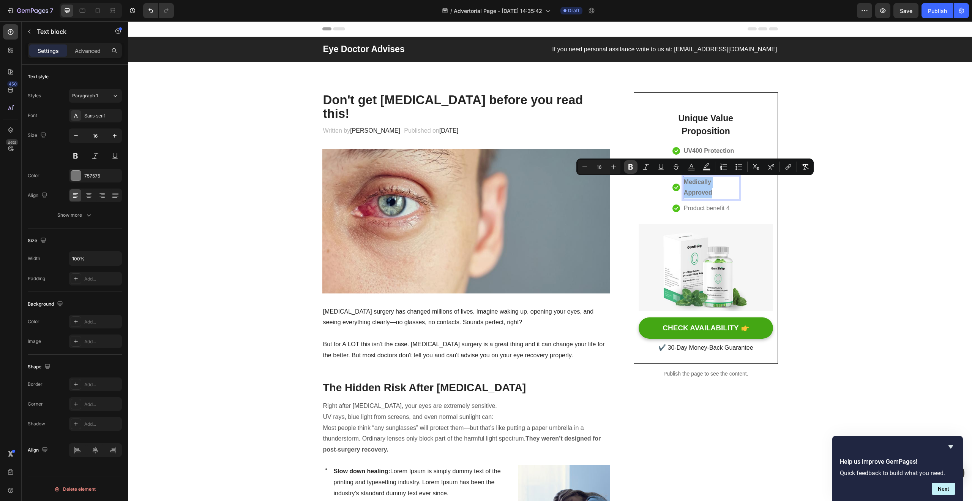
click at [634, 167] on icon "Editor contextual toolbar" at bounding box center [631, 167] width 8 height 8
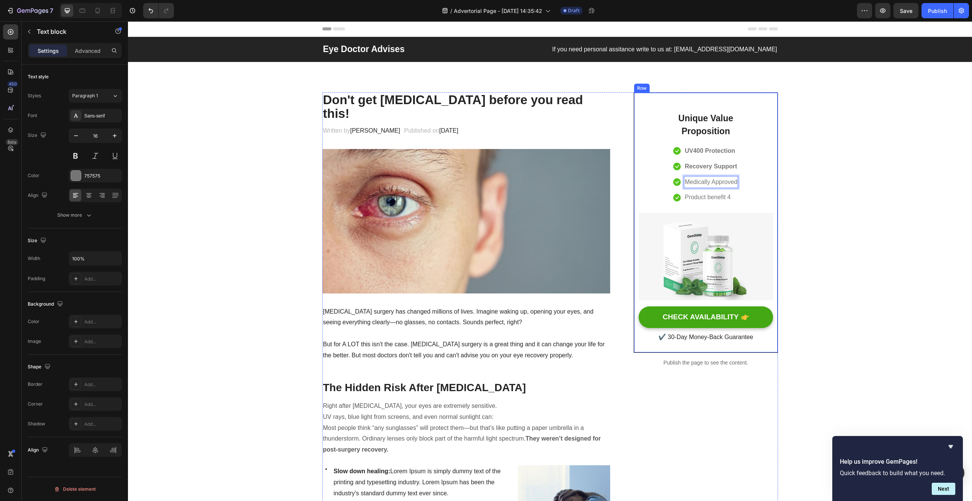
click at [760, 196] on div "Unique Value Proposition Heading Icon UV400 Protection Text block Icon Recovery…" at bounding box center [706, 222] width 134 height 241
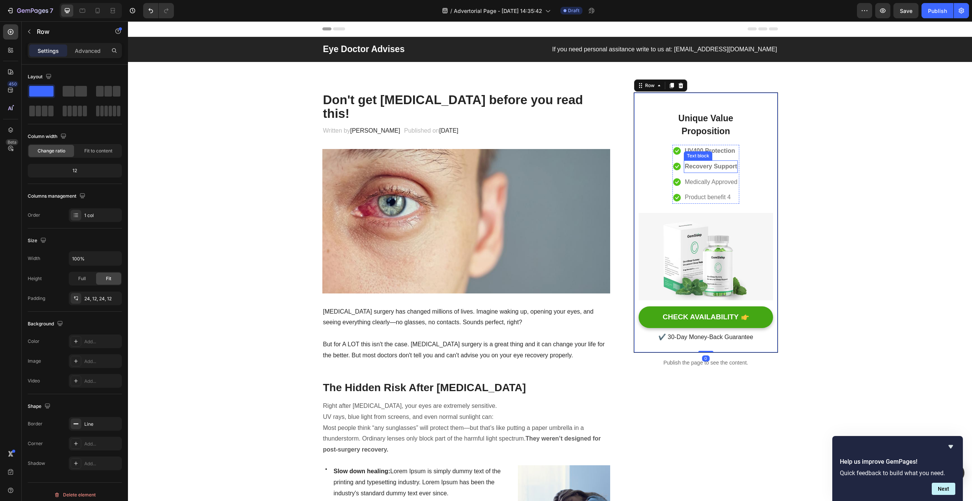
click at [721, 168] on strong "Recovery Support" at bounding box center [711, 166] width 52 height 6
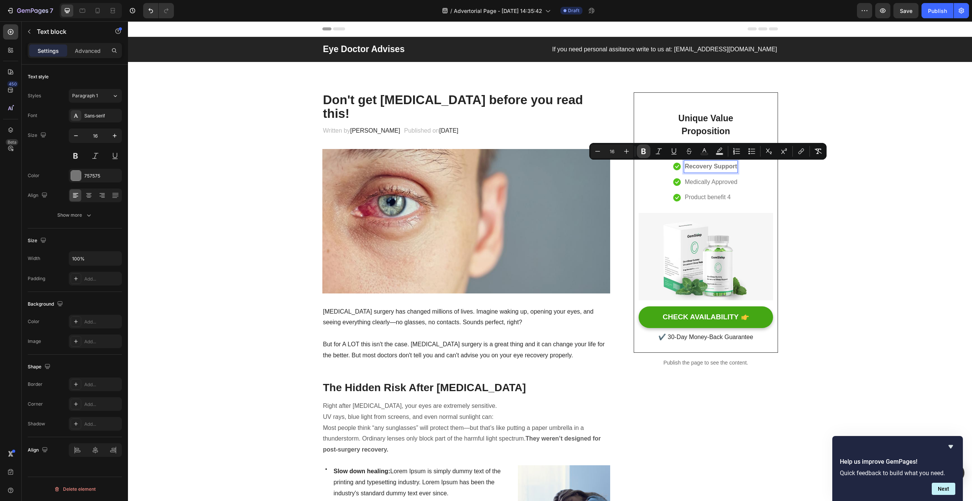
click at [645, 154] on icon "Editor contextual toolbar" at bounding box center [644, 152] width 5 height 6
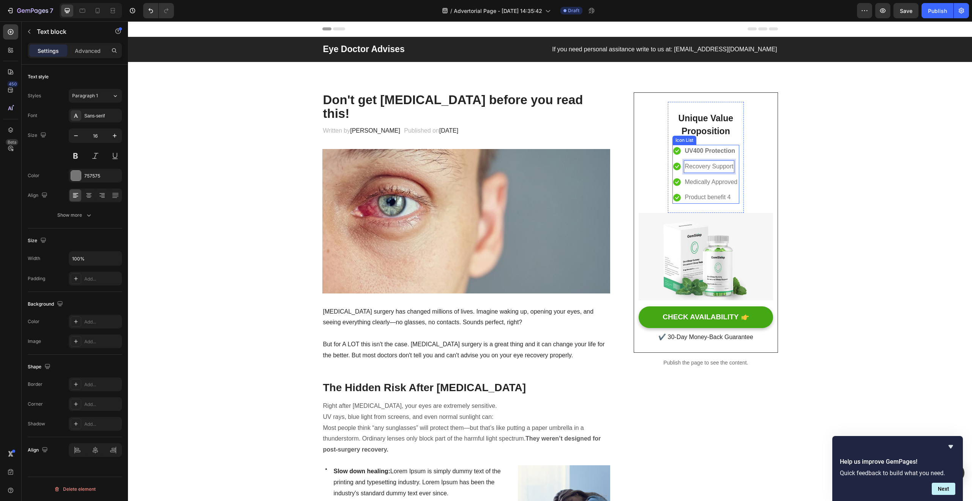
click at [717, 177] on p "Medically Approved" at bounding box center [711, 182] width 53 height 11
click at [705, 149] on strong "UV400 Protection" at bounding box center [710, 150] width 50 height 6
click at [700, 148] on strong "UV400 Protection" at bounding box center [710, 150] width 50 height 6
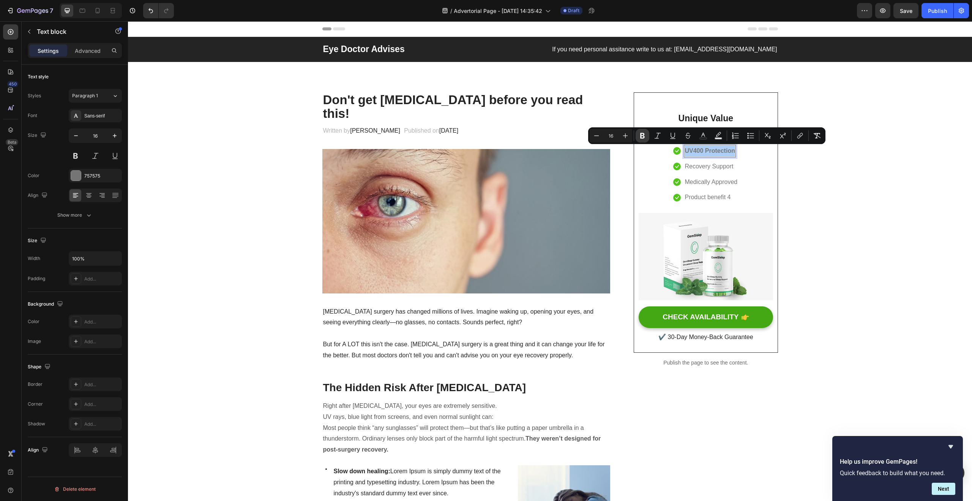
click at [644, 139] on icon "Editor contextual toolbar" at bounding box center [643, 136] width 8 height 8
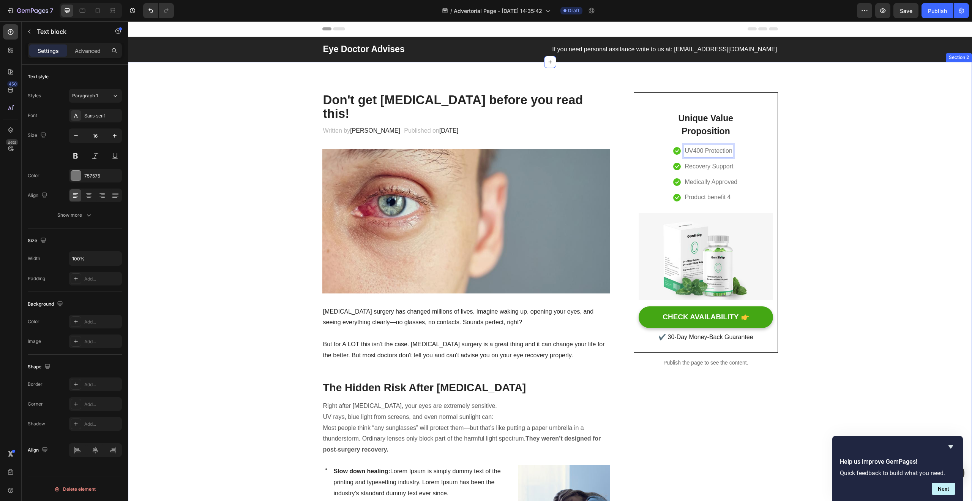
click at [721, 196] on p "Product benefit 4" at bounding box center [708, 197] width 46 height 11
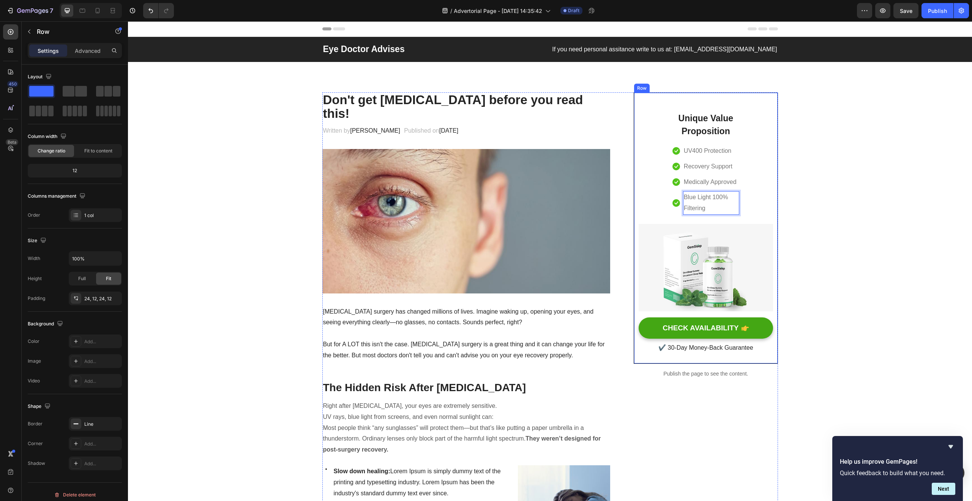
click at [750, 209] on div "Unique Value Proposition Heading Icon UV400 Protection Text block Icon Recovery…" at bounding box center [706, 228] width 134 height 252
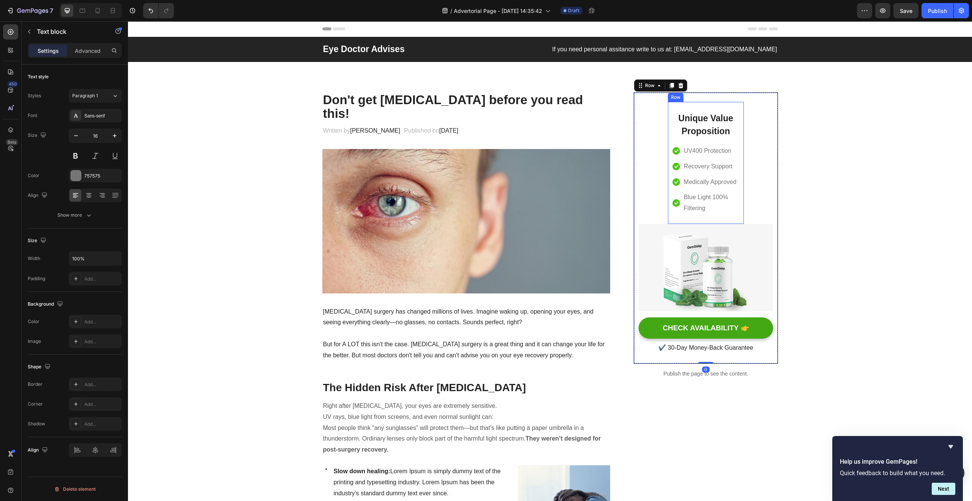
click at [735, 209] on p "Blue Light 100% Filtering" at bounding box center [711, 203] width 55 height 22
click at [772, 204] on div "Unique Value Proposition Heading Icon UV400 Protection Text block Icon Recovery…" at bounding box center [706, 227] width 144 height 271
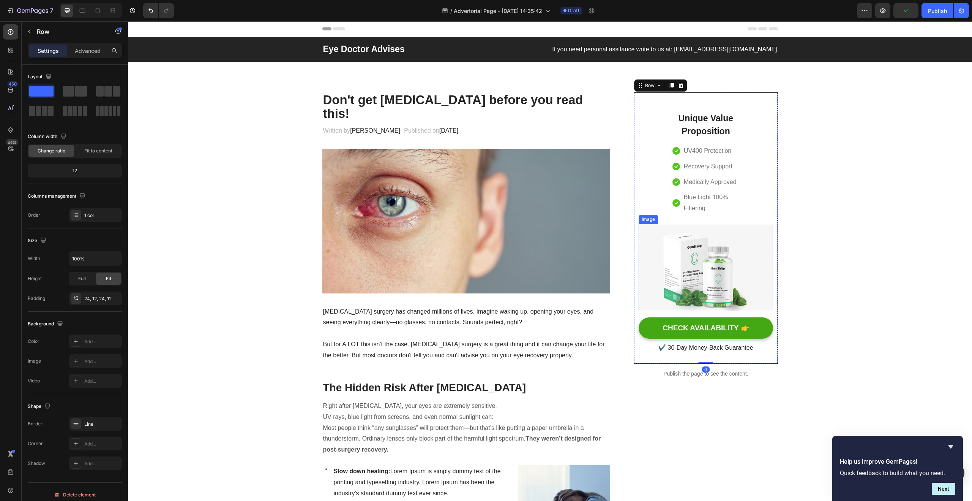
scroll to position [54, 0]
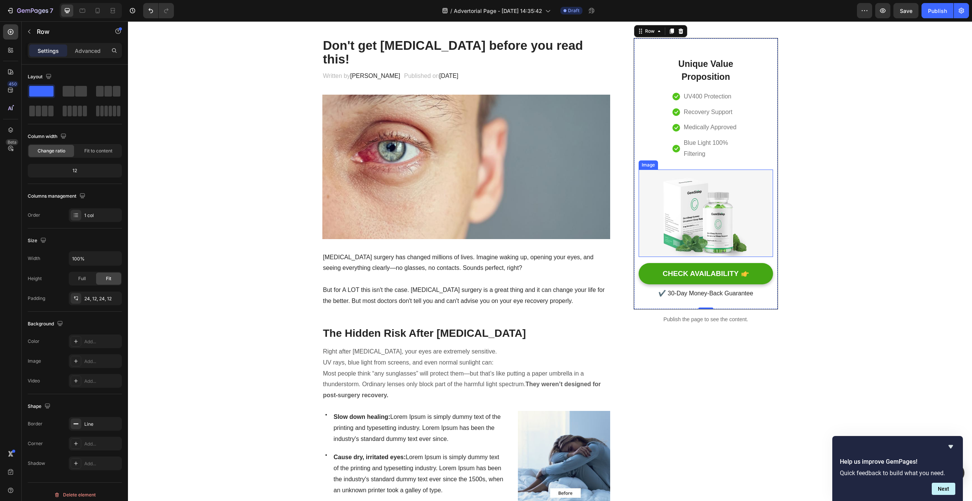
click at [687, 229] on img at bounding box center [706, 212] width 134 height 87
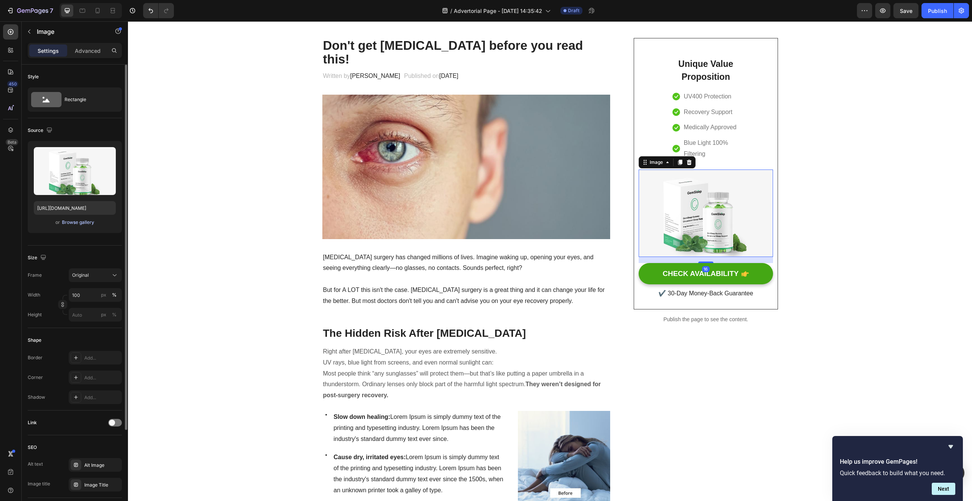
click at [90, 221] on div "Browse gallery" at bounding box center [78, 222] width 32 height 7
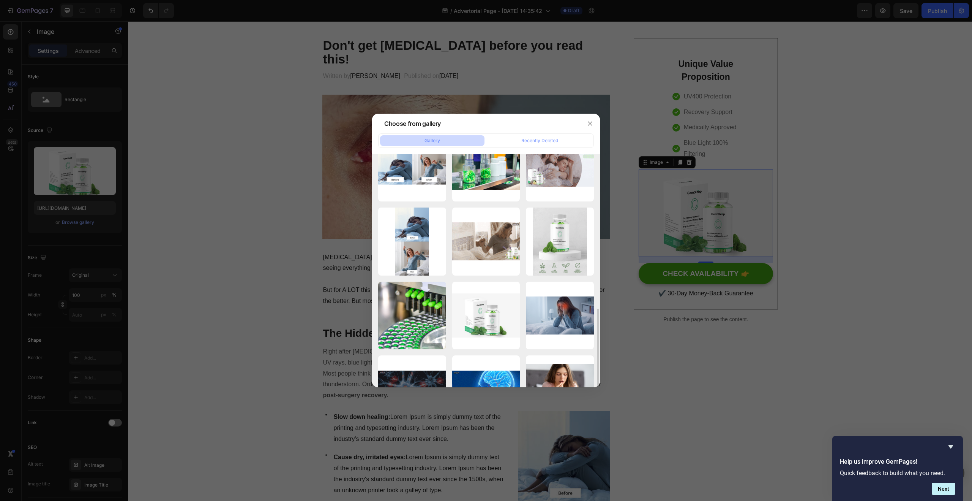
scroll to position [216, 0]
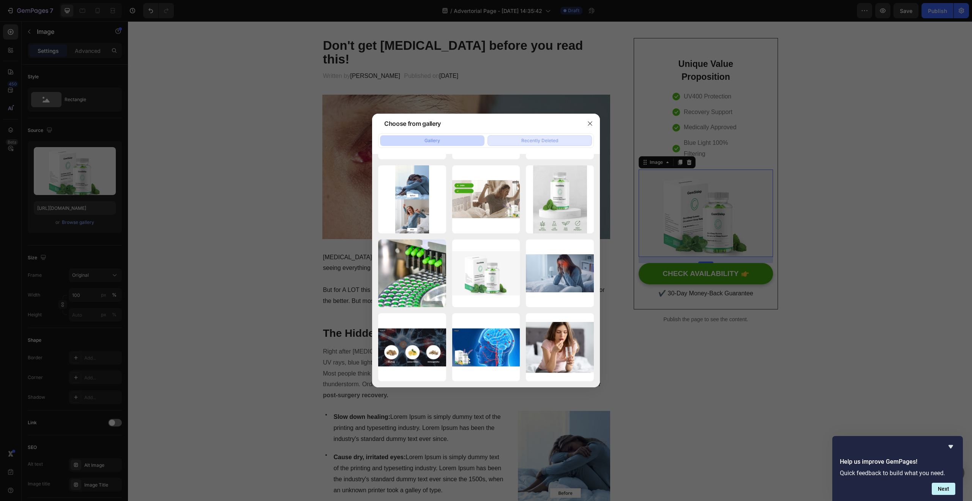
click at [530, 143] on div "Recently Deleted" at bounding box center [539, 140] width 37 height 7
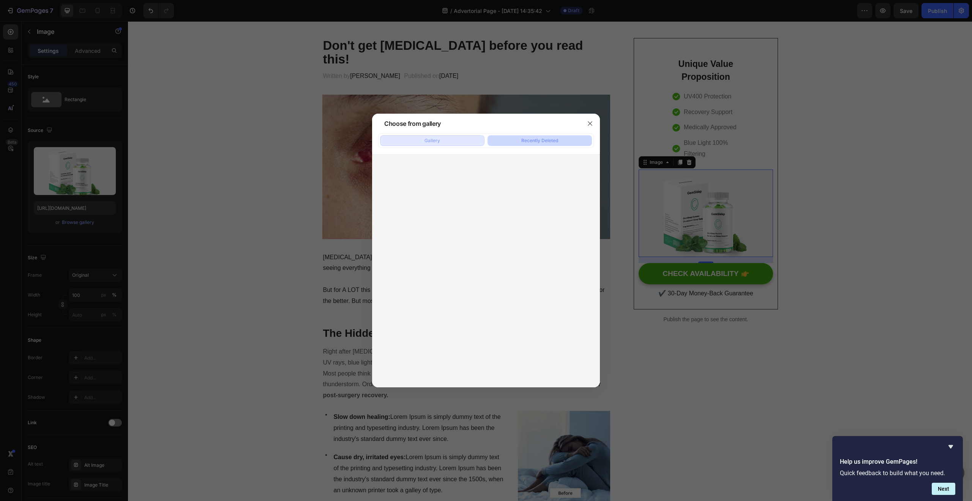
click at [453, 144] on button "Gallery" at bounding box center [432, 140] width 104 height 11
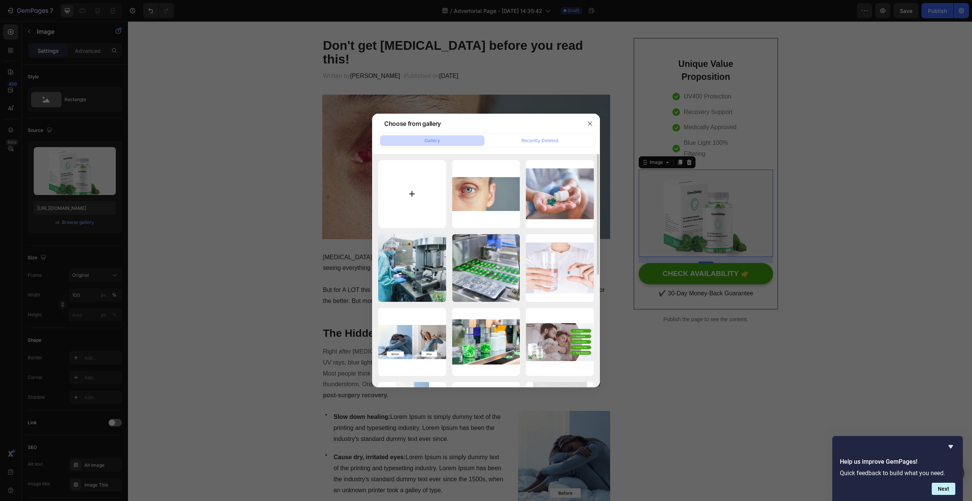
click at [413, 204] on input "file" at bounding box center [412, 194] width 68 height 68
type input "C:\fakepath\8.png"
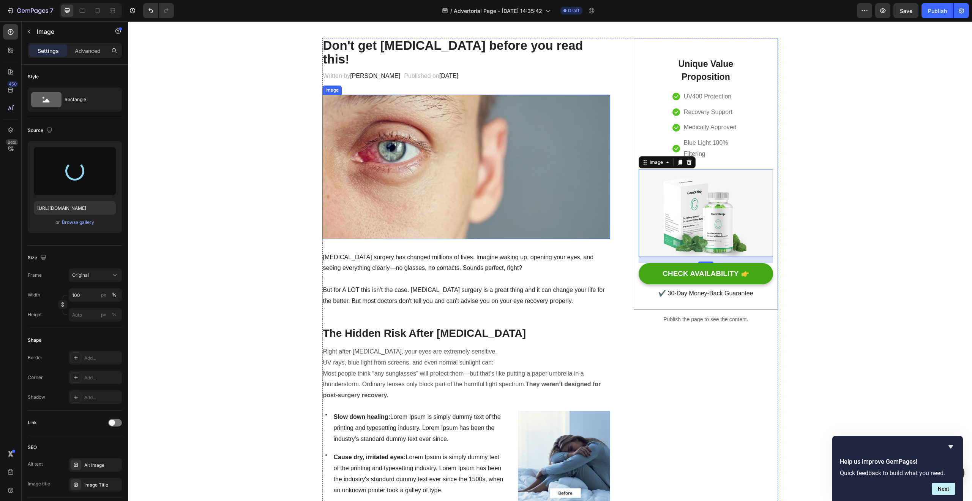
type input "https://cdn.shopify.com/s/files/1/0935/1174/5913/files/gempages_586129429202207…"
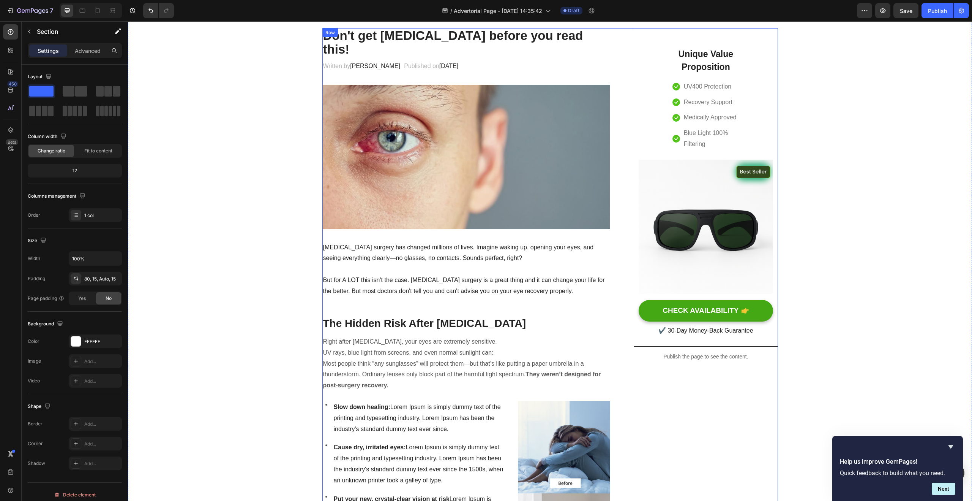
scroll to position [0, 0]
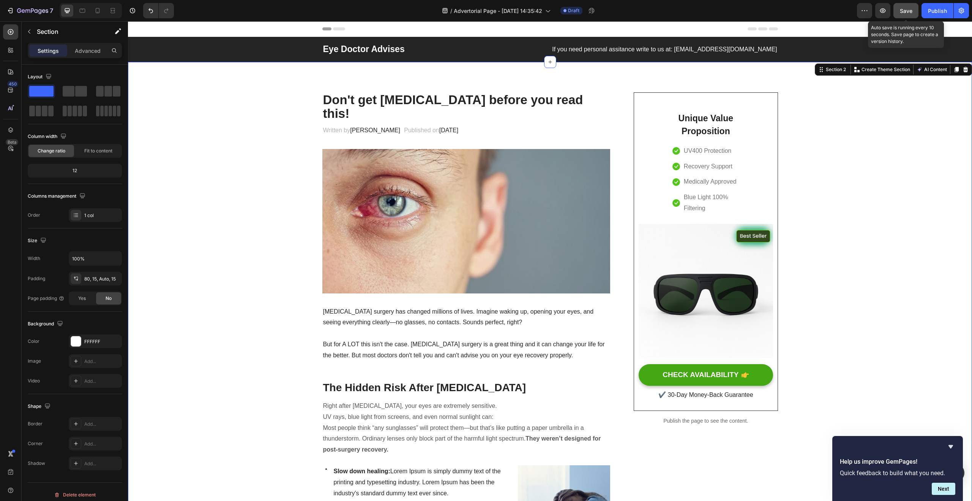
click at [905, 16] on button "Save" at bounding box center [906, 10] width 25 height 15
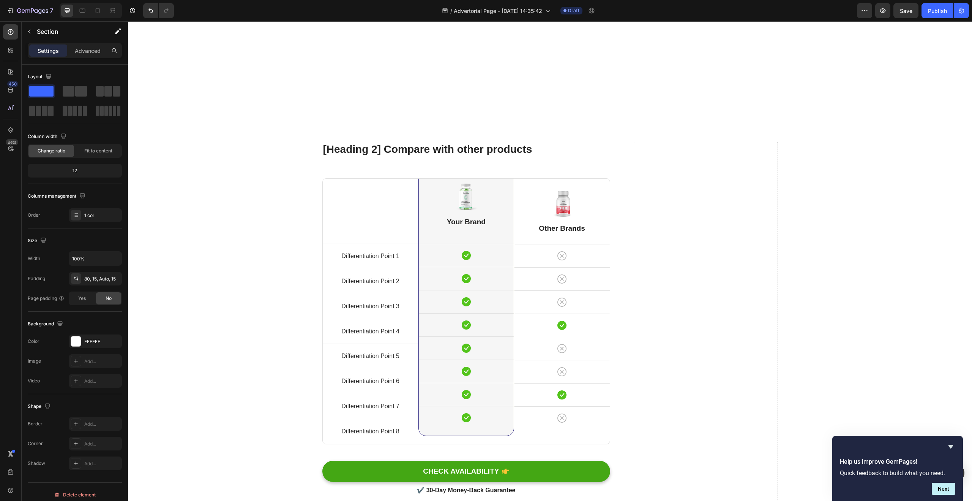
scroll to position [2765, 0]
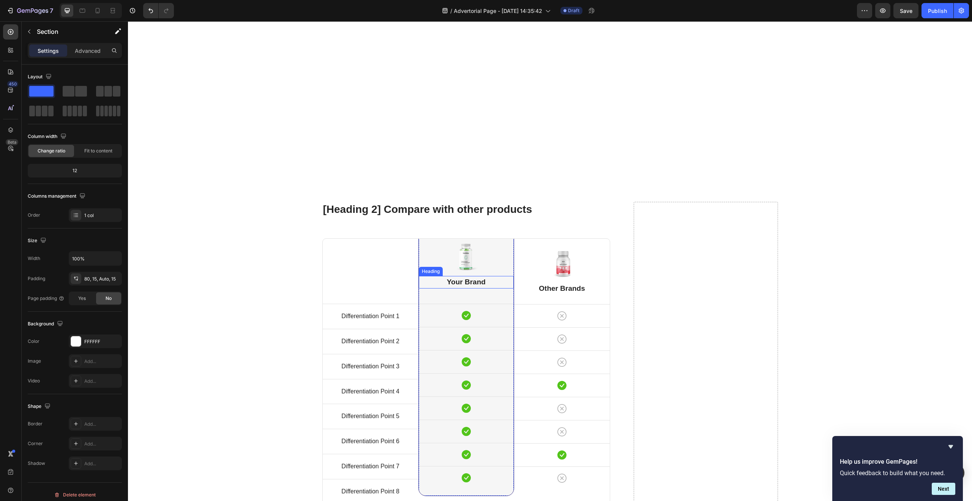
click at [470, 276] on h2 "Your Brand" at bounding box center [466, 282] width 95 height 13
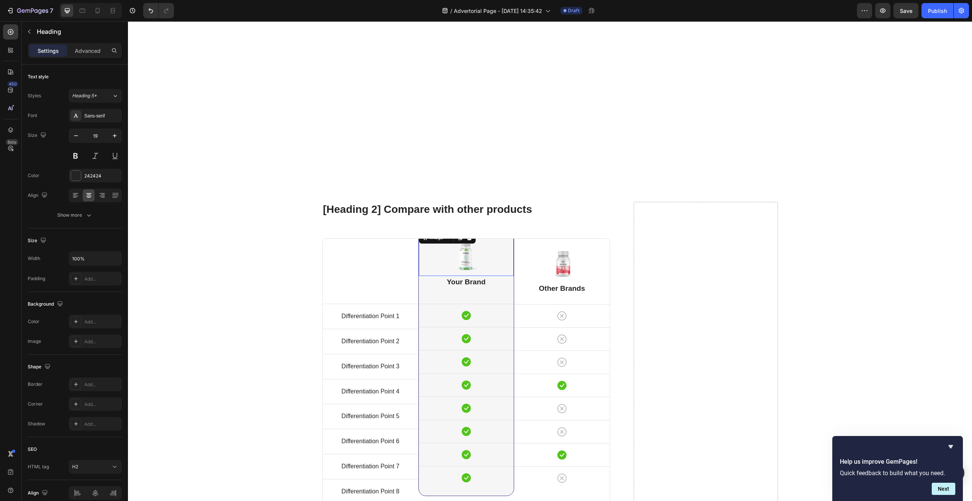
click at [460, 247] on img at bounding box center [466, 256] width 30 height 31
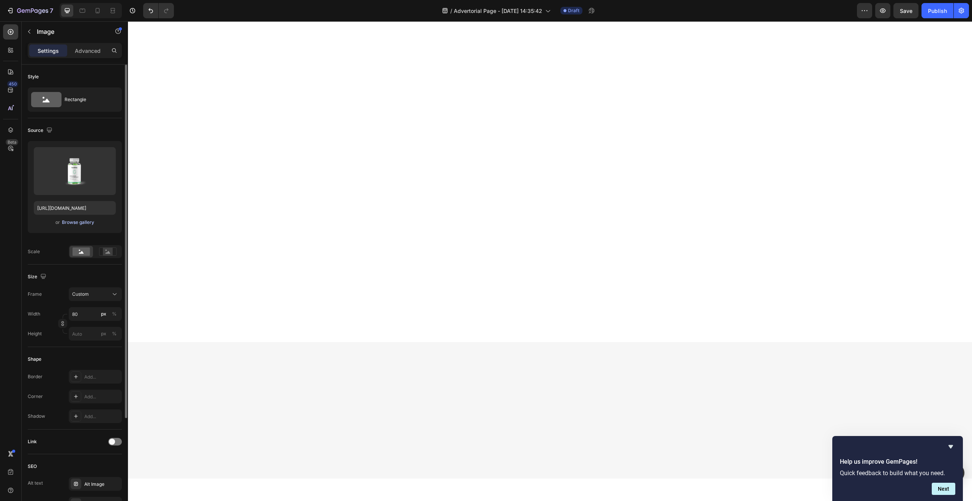
click at [66, 221] on div "Browse gallery" at bounding box center [78, 222] width 32 height 7
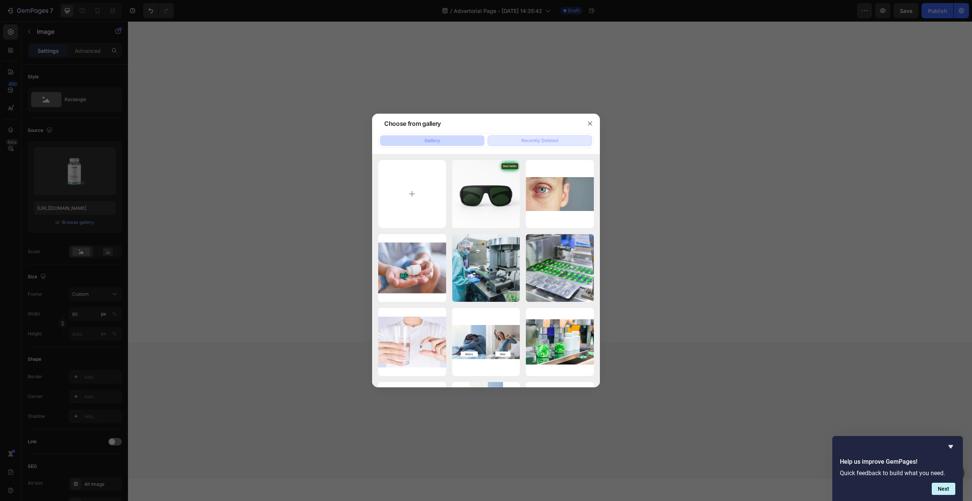
click at [540, 142] on div "Recently Deleted" at bounding box center [539, 140] width 37 height 7
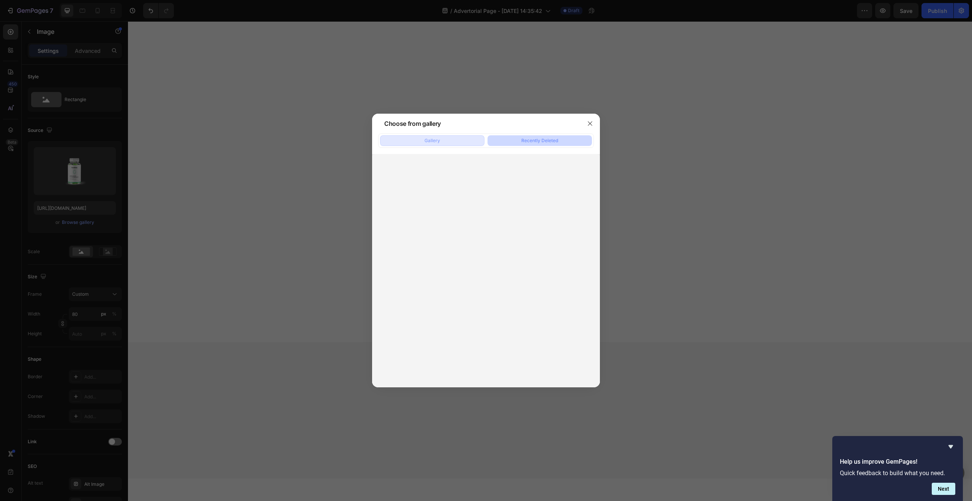
click at [447, 145] on button "Gallery" at bounding box center [432, 140] width 104 height 11
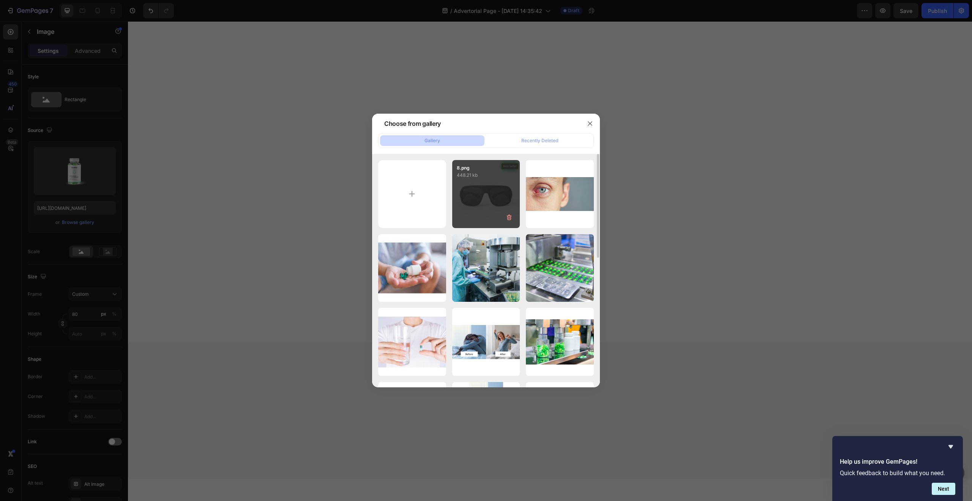
click at [461, 210] on div "8.png 448.21 kb" at bounding box center [486, 194] width 68 height 68
type input "https://cdn.shopify.com/s/files/1/0935/1174/5913/files/gempages_586129429202207…"
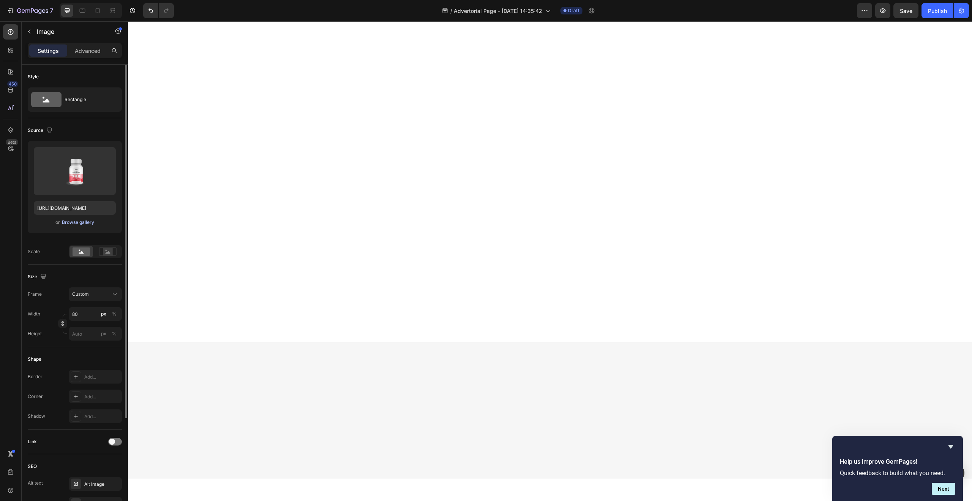
click at [89, 225] on div "Browse gallery" at bounding box center [78, 222] width 32 height 7
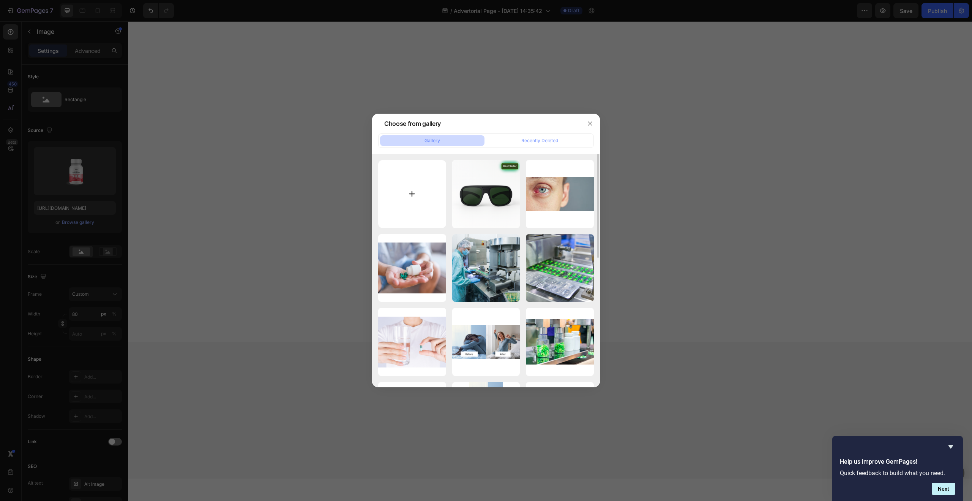
click at [397, 214] on input "file" at bounding box center [412, 194] width 68 height 68
click at [416, 218] on input "file" at bounding box center [412, 194] width 68 height 68
type input "C:\fakepath\Black-Black-Front_56eb8ece-55b3-4be3-b9f4-ec47c16f7e8b.webp"
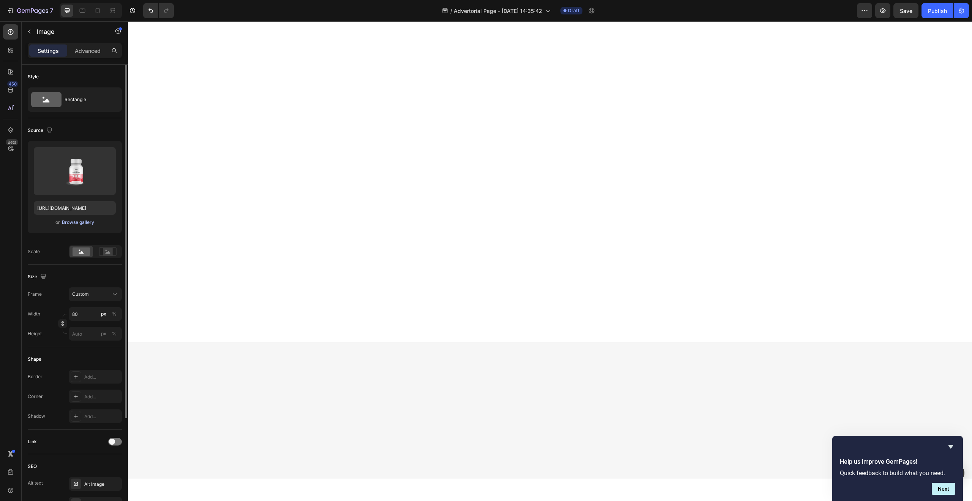
click at [86, 224] on div "Browse gallery" at bounding box center [78, 222] width 32 height 7
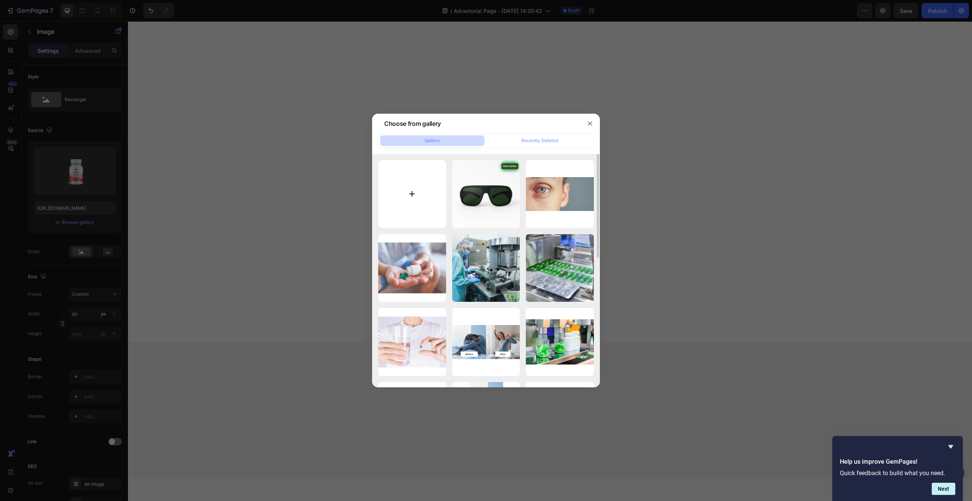
click at [430, 201] on input "file" at bounding box center [412, 194] width 68 height 68
type input "C:\fakepath\Black-Black-Front_56eb8ece-55b3-4be3-b9f4-ec47c16f7e8b.webp"
type input "https://cdn.shopify.com/s/files/1/0935/1174/5913/files/gempages_586129429202207…"
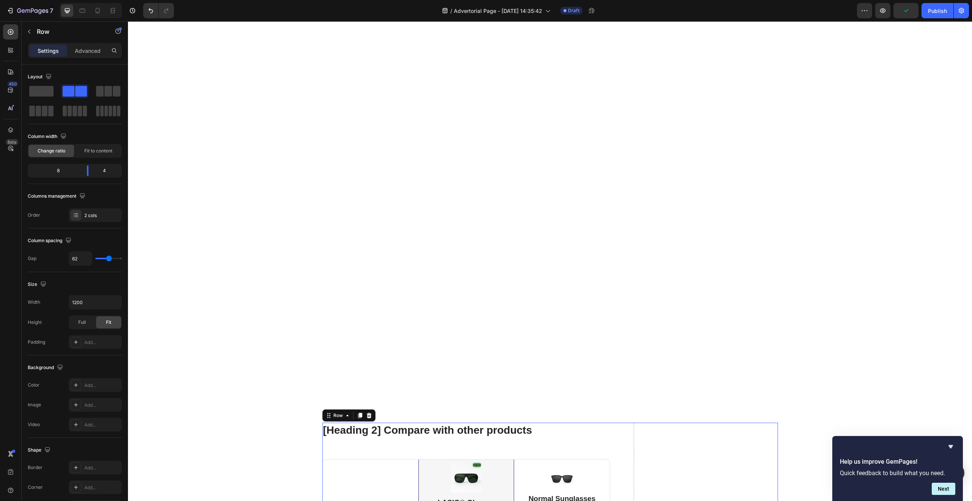
scroll to position [2277, 0]
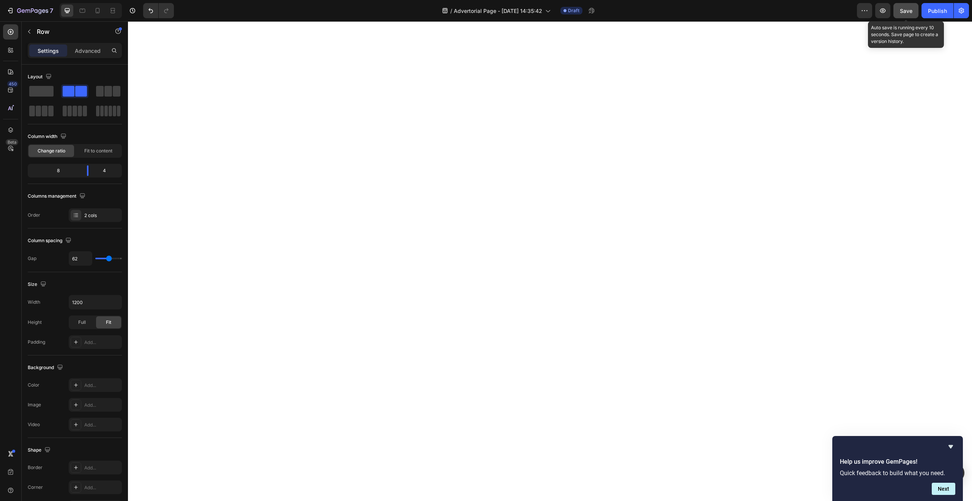
click at [905, 8] on span "Save" at bounding box center [906, 11] width 13 height 6
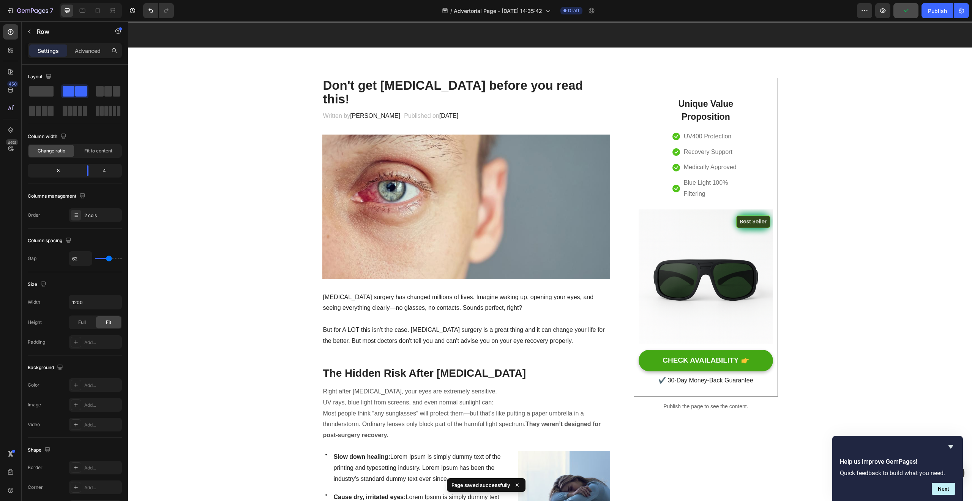
scroll to position [0, 0]
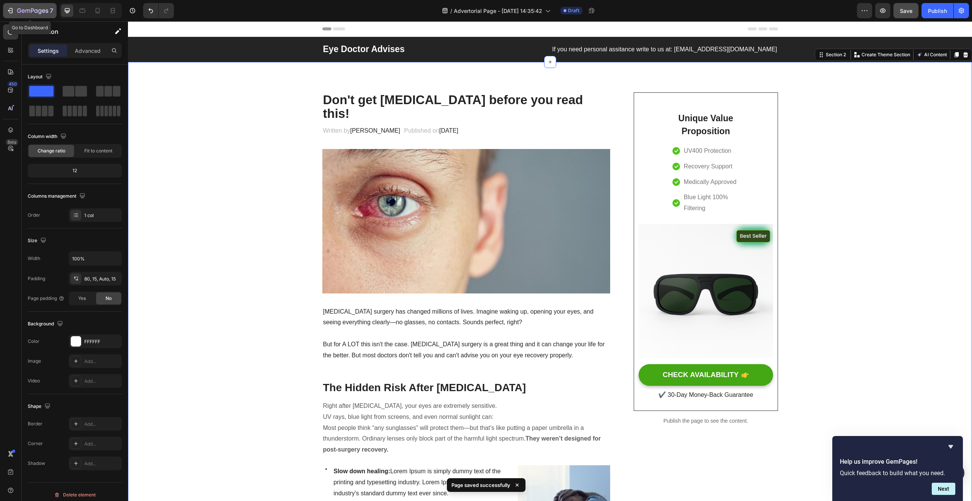
click at [8, 13] on icon "button" at bounding box center [10, 11] width 8 height 8
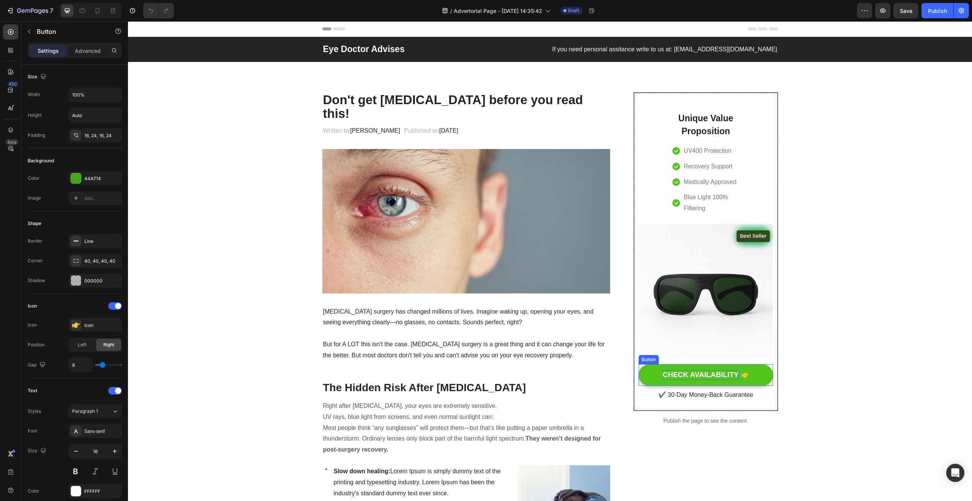
click at [716, 372] on div "CHECK AVAILABILITY" at bounding box center [701, 374] width 76 height 9
click at [646, 380] on button "CHECK AVAILABILITY" at bounding box center [706, 375] width 134 height 22
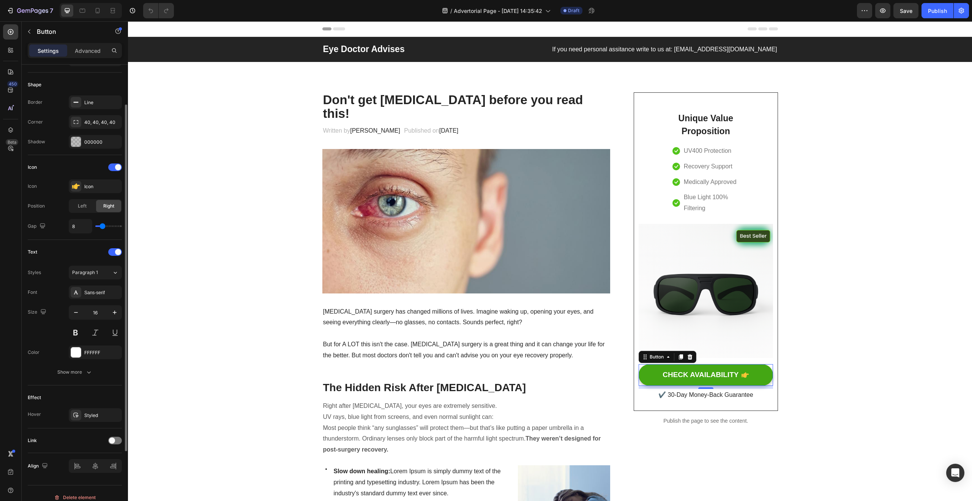
scroll to position [147, 0]
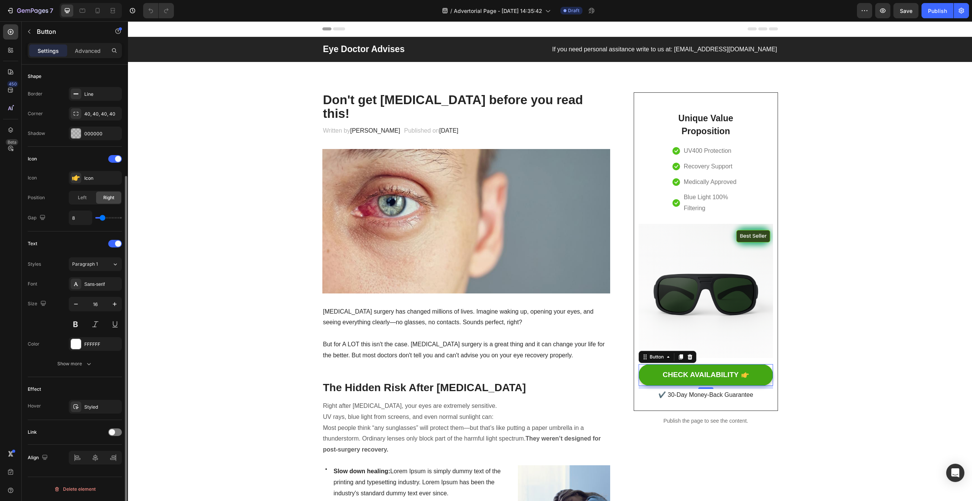
click at [116, 426] on div "Link" at bounding box center [75, 432] width 94 height 12
click at [117, 433] on div at bounding box center [115, 432] width 14 height 8
